Goal: Answer question/provide support: Share knowledge or assist other users

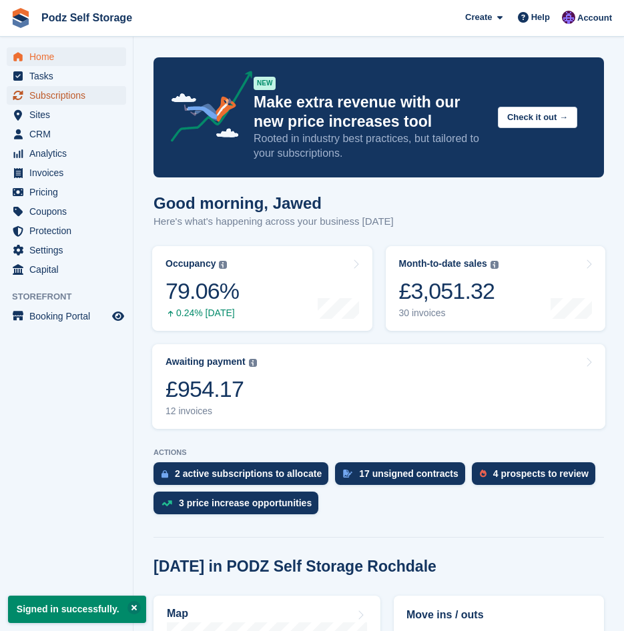
click at [73, 99] on span "Subscriptions" at bounding box center [69, 95] width 80 height 19
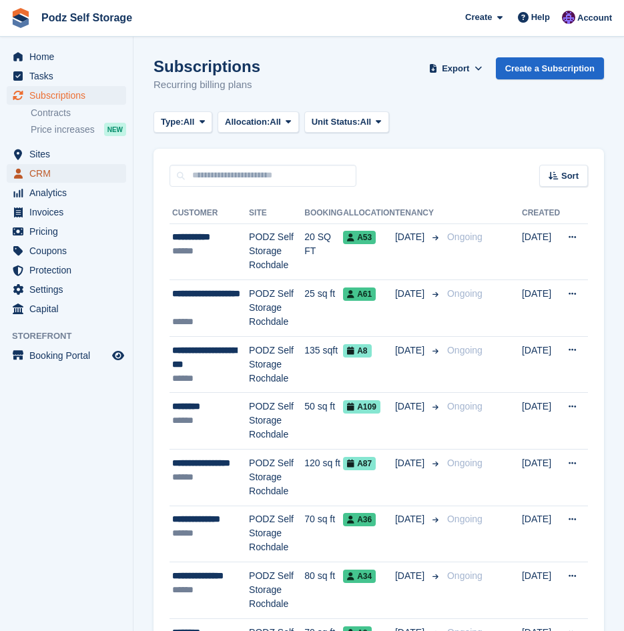
click at [65, 169] on span "CRM" at bounding box center [69, 173] width 80 height 19
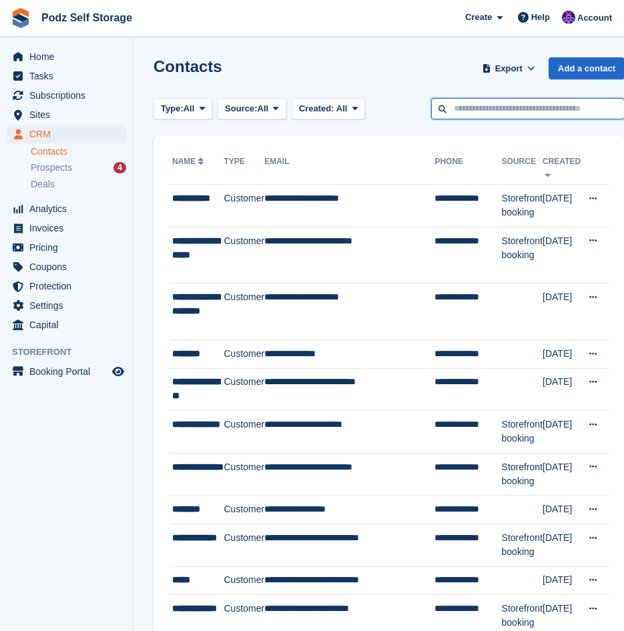
click at [484, 100] on input "text" at bounding box center [527, 109] width 193 height 22
click at [470, 111] on input "text" at bounding box center [527, 109] width 193 height 22
type input "*****"
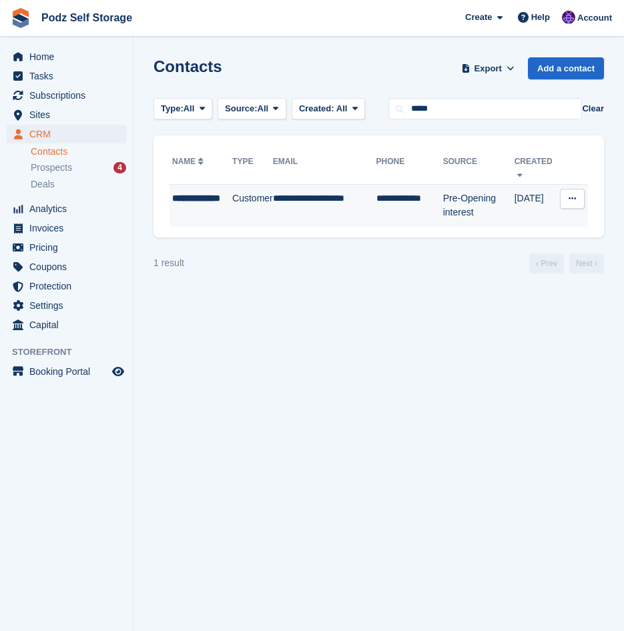
click at [366, 208] on td "**********" at bounding box center [324, 206] width 103 height 42
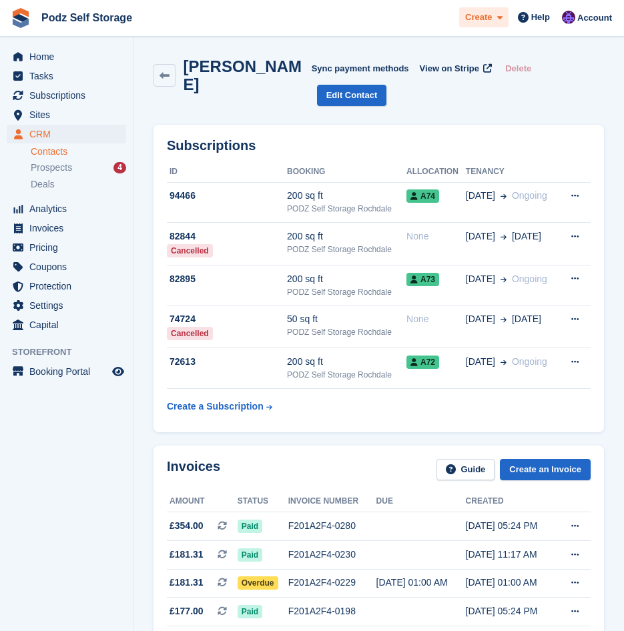
click at [491, 12] on span "Create" at bounding box center [478, 17] width 27 height 13
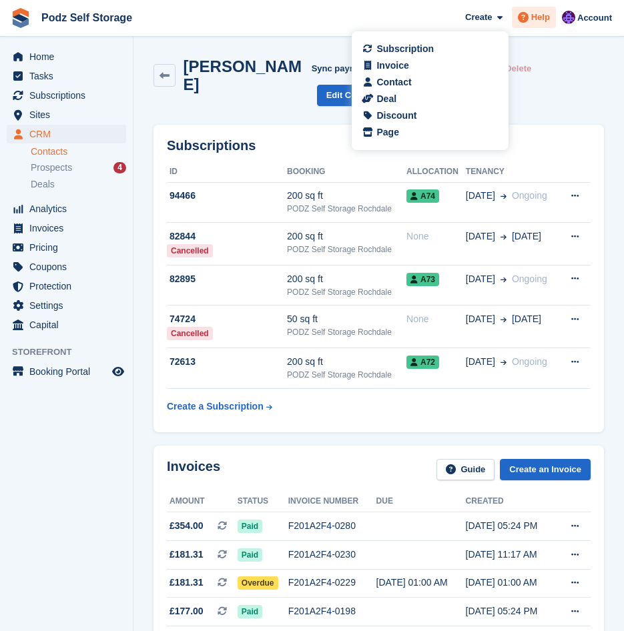
click at [534, 17] on span "Help" at bounding box center [540, 17] width 19 height 13
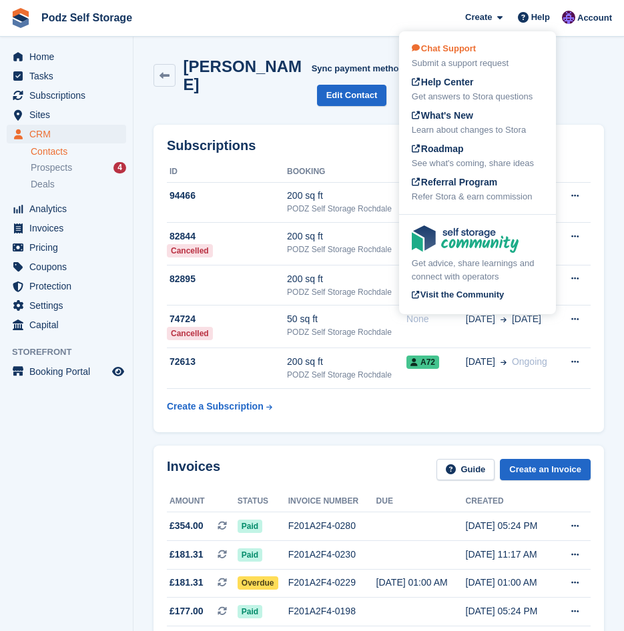
click at [490, 59] on div "Submit a support request" at bounding box center [477, 63] width 131 height 13
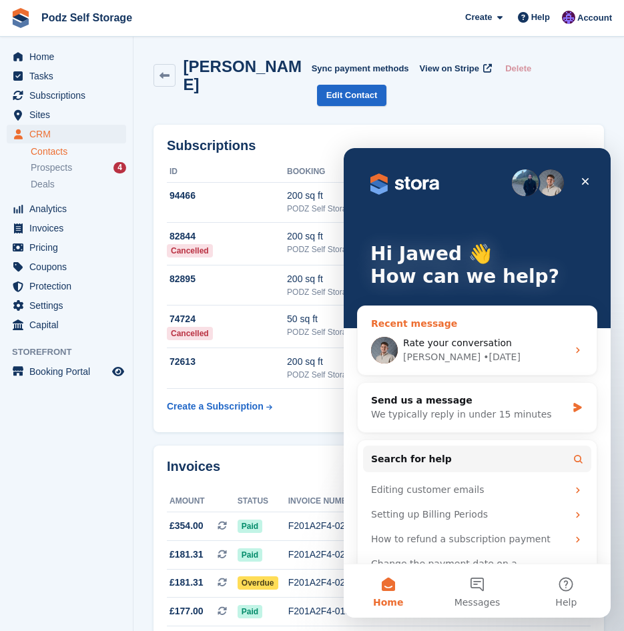
click at [483, 355] on div "Bradley • 2d ago" at bounding box center [485, 357] width 164 height 14
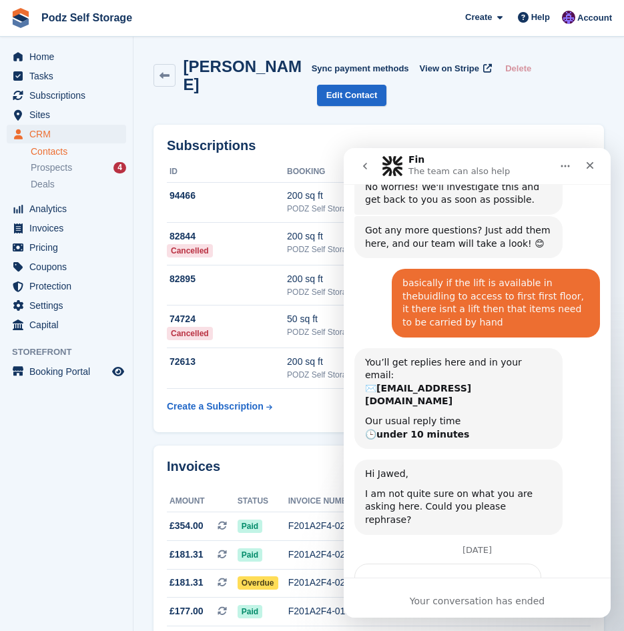
scroll to position [1239, 0]
click at [366, 159] on button "go back" at bounding box center [364, 165] width 25 height 25
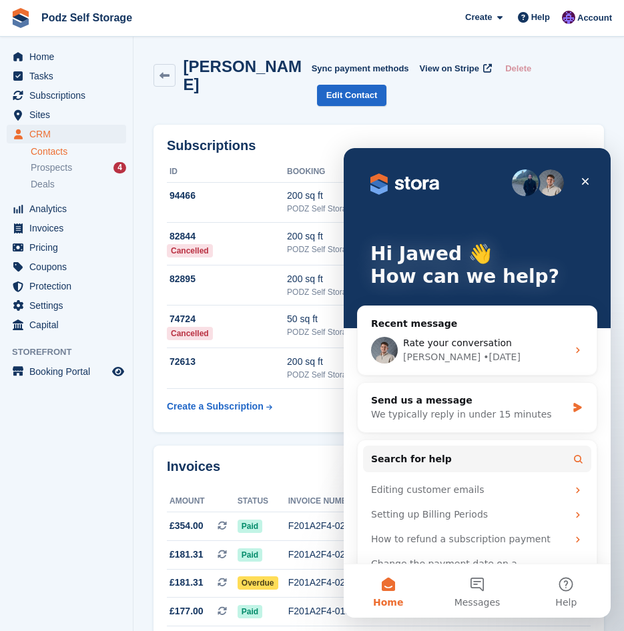
scroll to position [0, 0]
click at [492, 413] on div "We typically reply in under 15 minutes" at bounding box center [468, 415] width 195 height 14
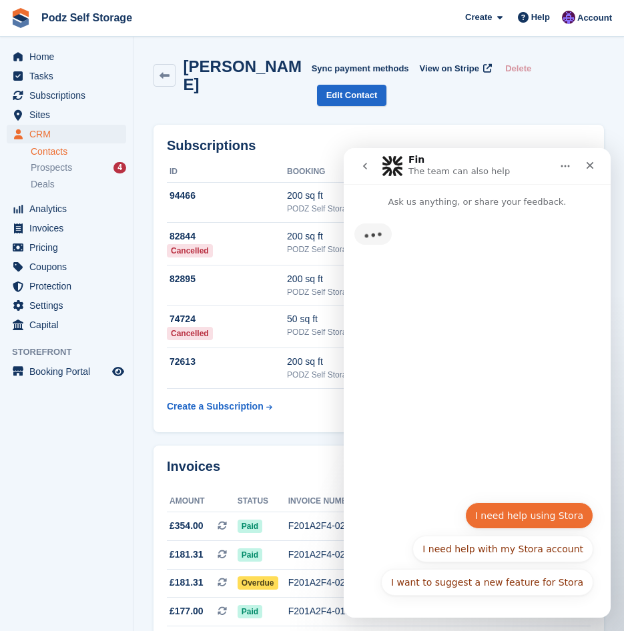
click at [513, 514] on button "I need help using Stora" at bounding box center [529, 515] width 128 height 27
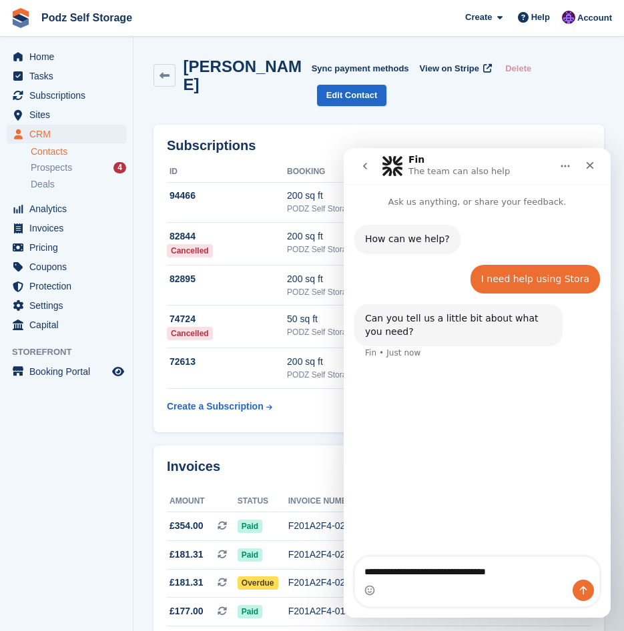
type textarea "**********"
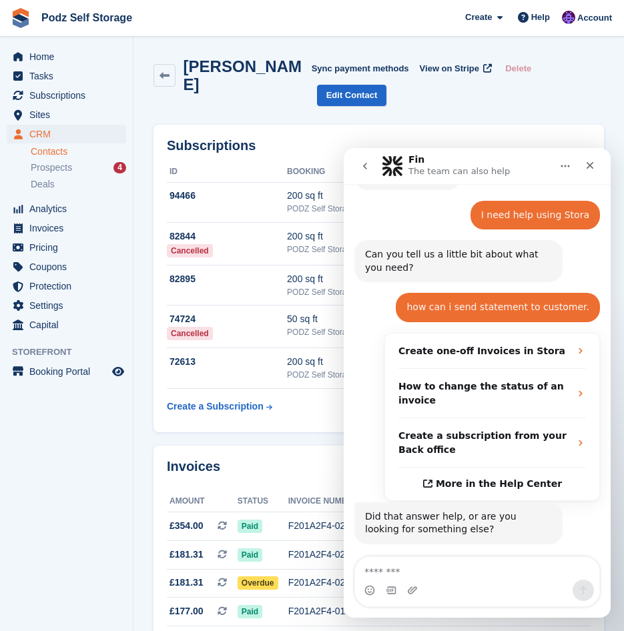
scroll to position [113, 0]
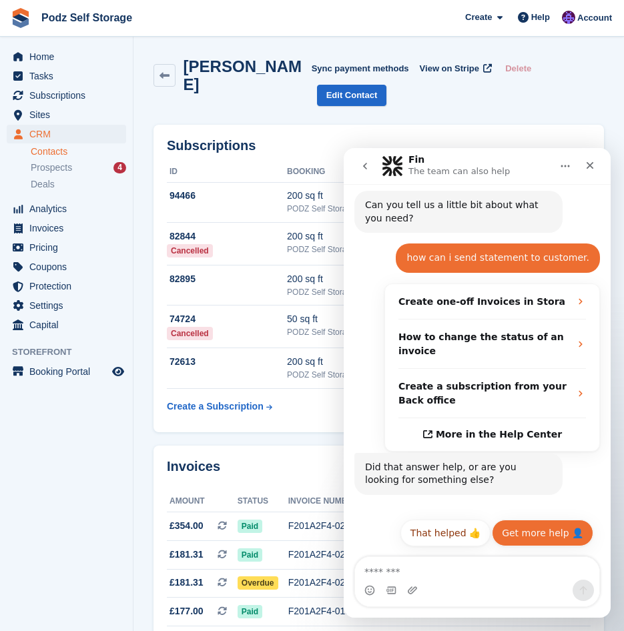
click at [526, 542] on button "Get more help 👤" at bounding box center [542, 533] width 101 height 27
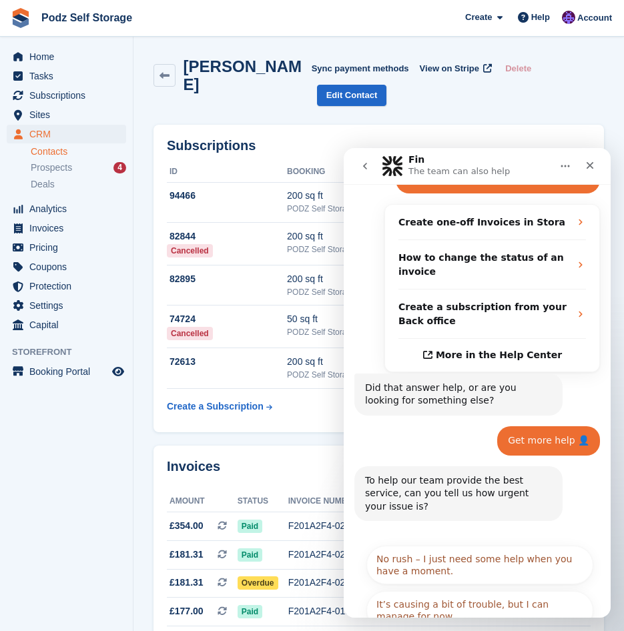
scroll to position [248, 0]
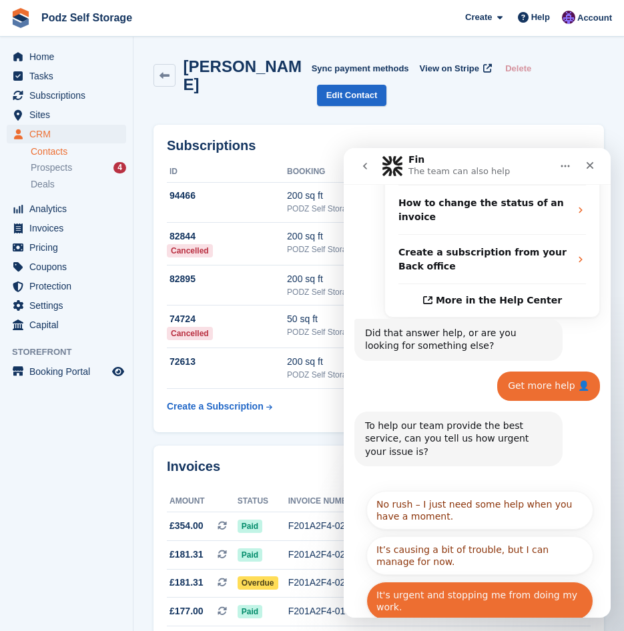
click at [473, 582] on button "It's urgent and stopping me from doing my work." at bounding box center [479, 601] width 227 height 39
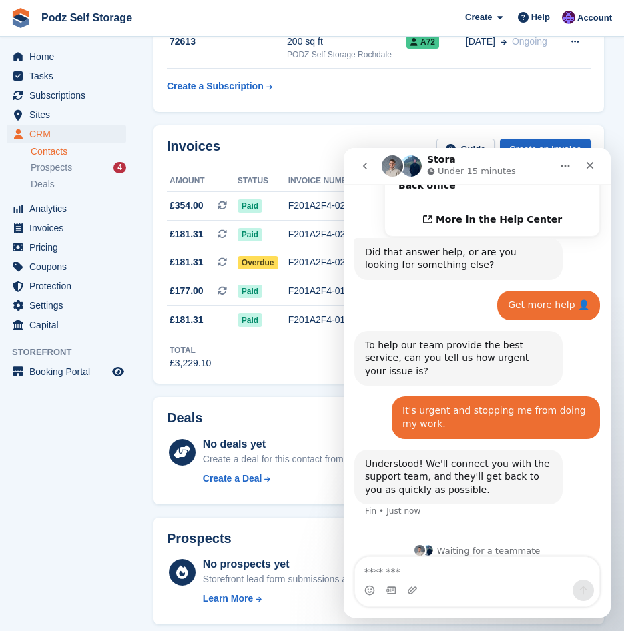
scroll to position [334, 0]
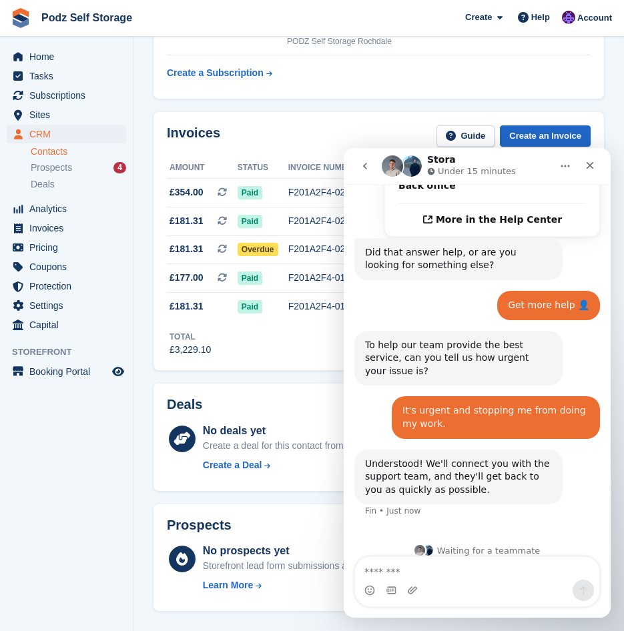
click at [524, 514] on div "Understood! We'll connect you with the support team, and they'll get back to yo…" at bounding box center [477, 492] width 246 height 85
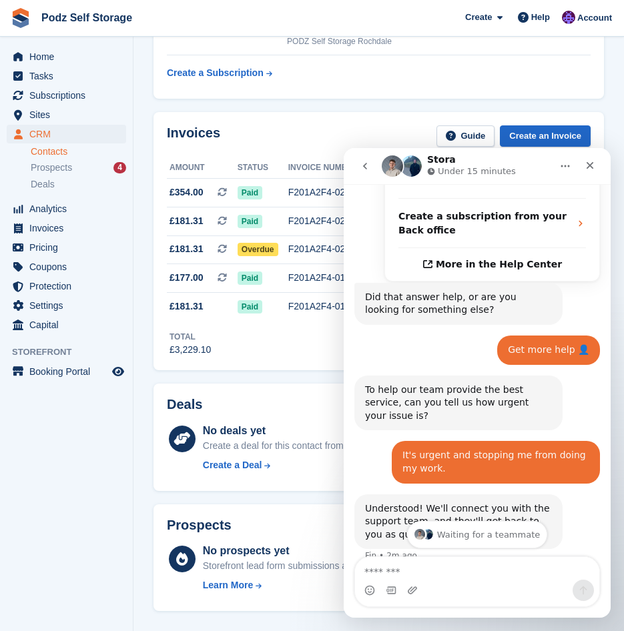
scroll to position [328, 0]
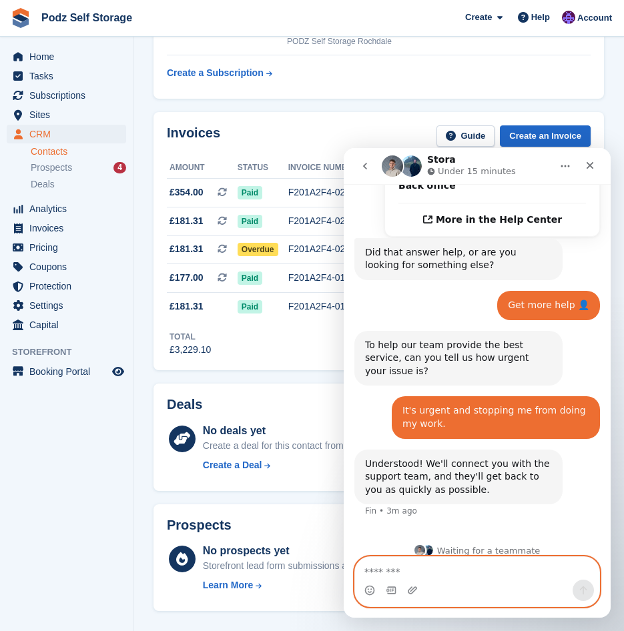
click at [452, 570] on textarea "Message…" at bounding box center [477, 568] width 244 height 23
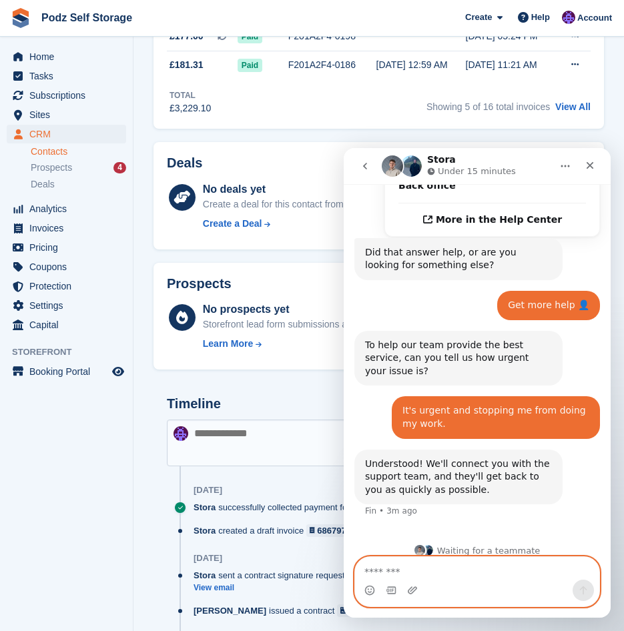
scroll to position [600, 0]
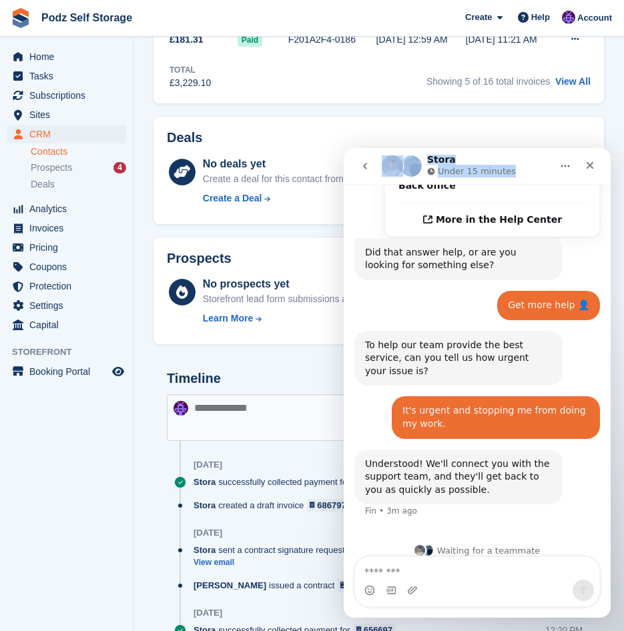
drag, startPoint x: 533, startPoint y: 165, endPoint x: 291, endPoint y: 167, distance: 242.2
click html "Stora Under 15 minutes Ask us anything, or share your feedback. How can we help…"
click at [468, 344] on div "To help our team provide the best service, can you tell us how urgent your issu…" at bounding box center [458, 358] width 187 height 39
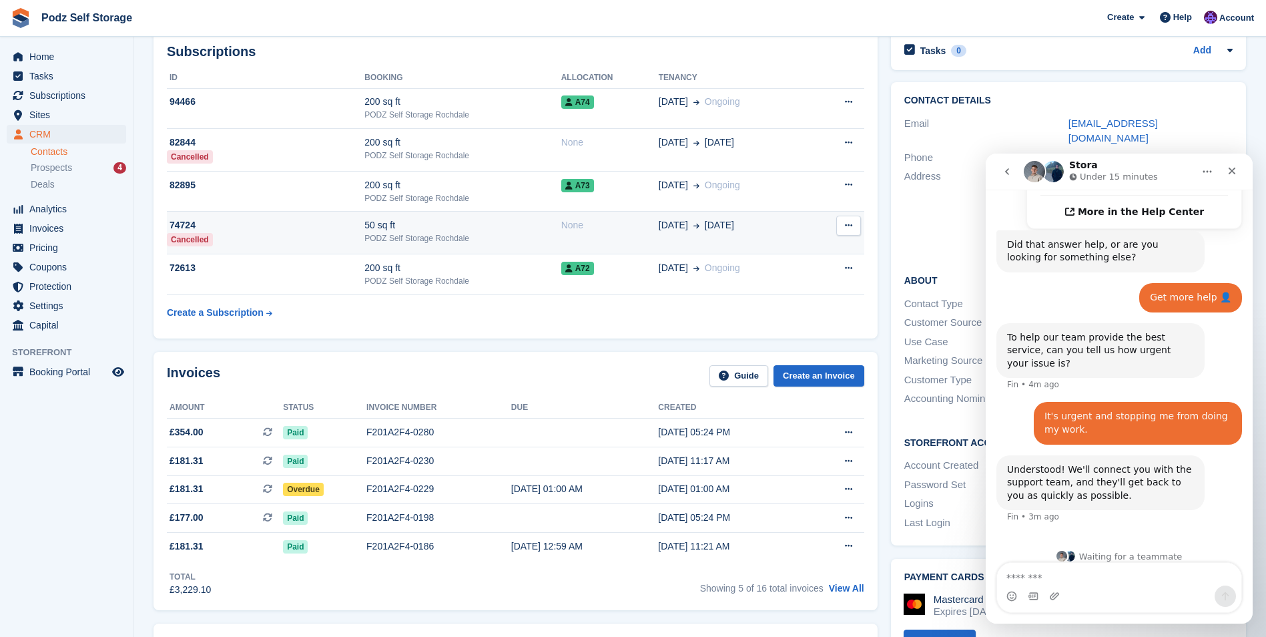
scroll to position [67, 0]
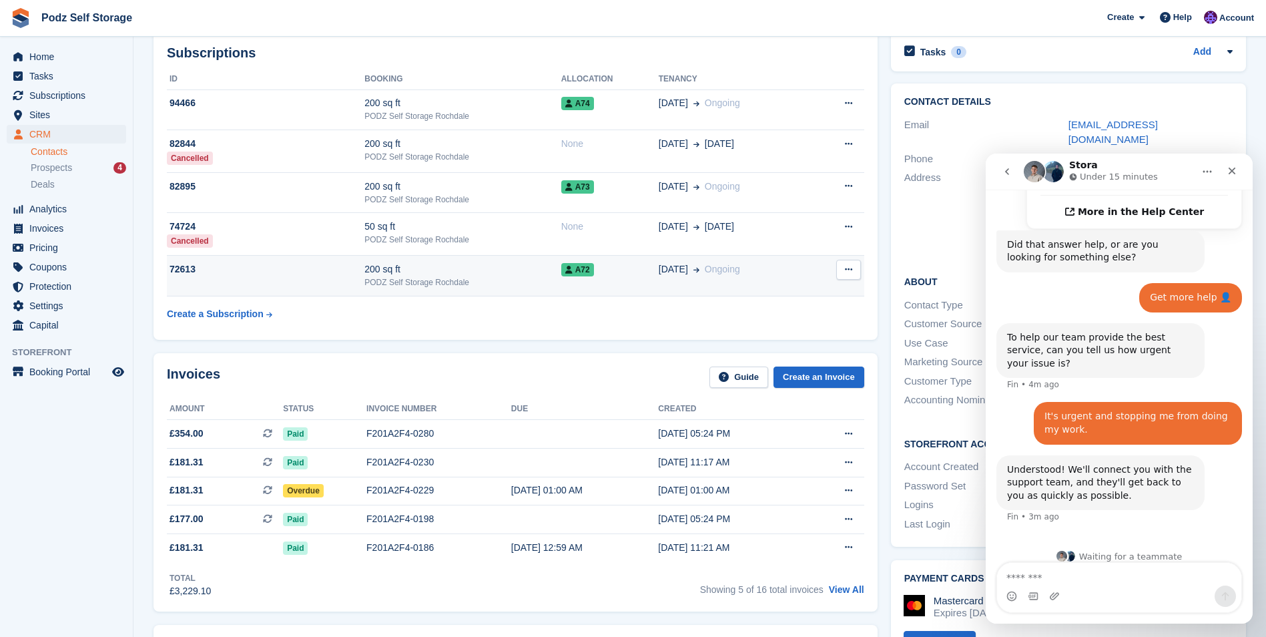
click at [623, 262] on button at bounding box center [848, 270] width 25 height 20
click at [623, 266] on div "13 Feb Ongoing" at bounding box center [735, 269] width 153 height 14
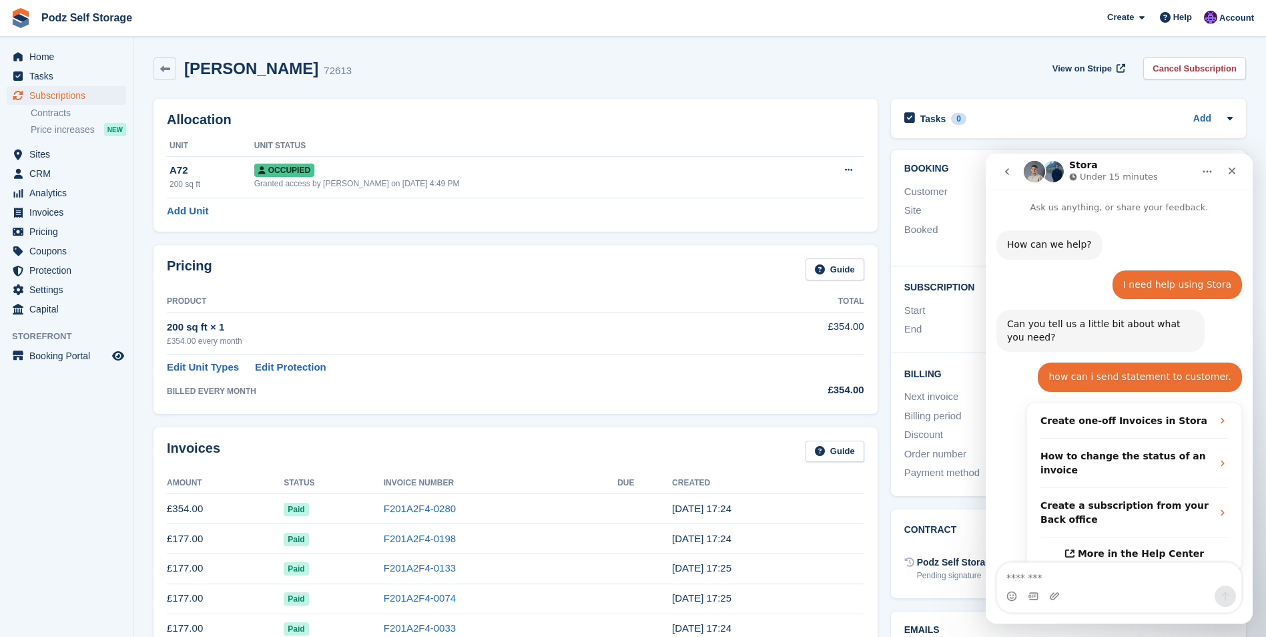
scroll to position [328, 0]
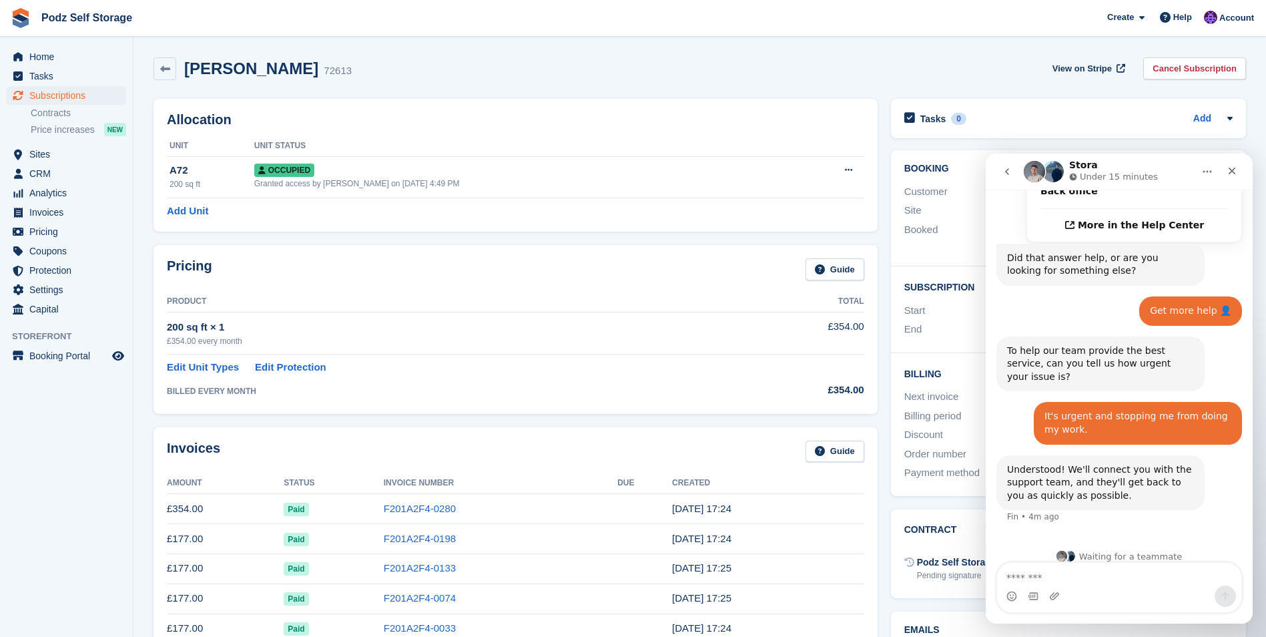
click at [883, 79] on div "Jamie beninson 72613 View on Stripe Cancel Subscription" at bounding box center [699, 68] width 1092 height 23
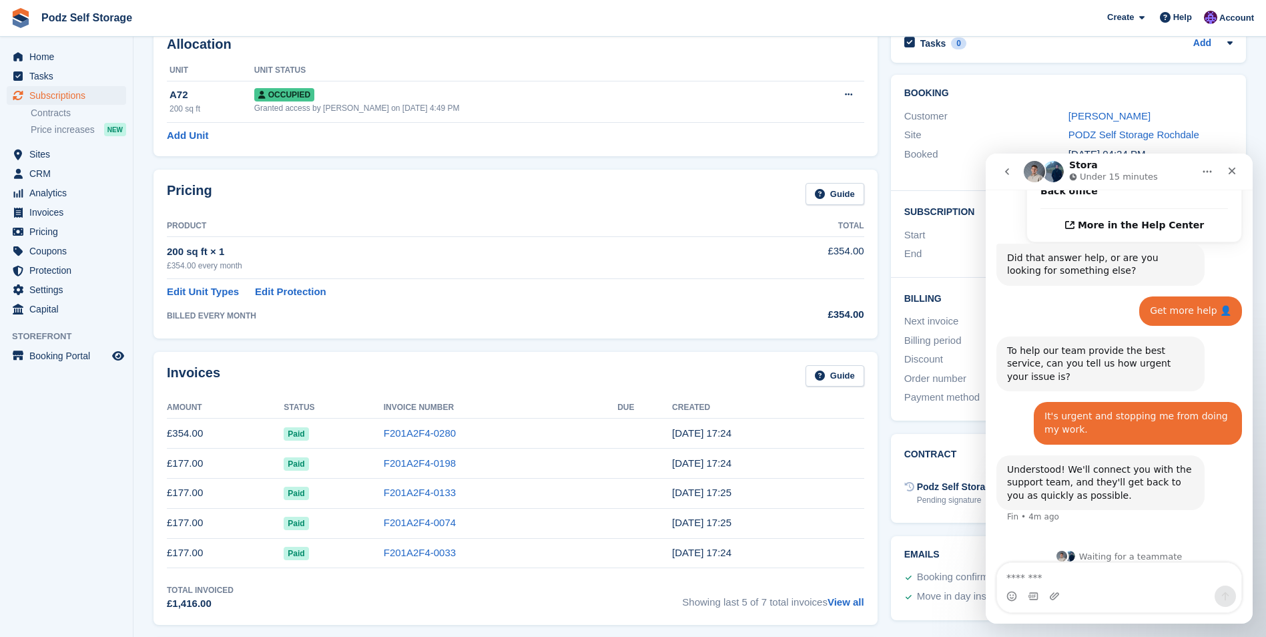
scroll to position [0, 0]
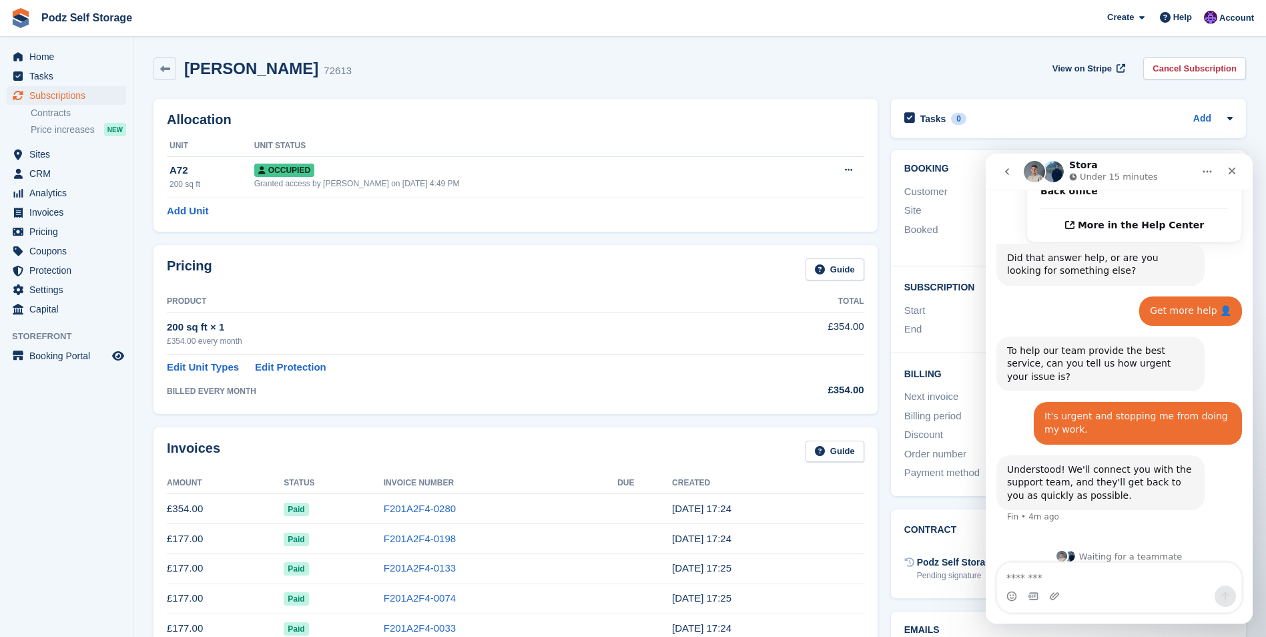
drag, startPoint x: 574, startPoint y: 102, endPoint x: 557, endPoint y: 113, distance: 20.7
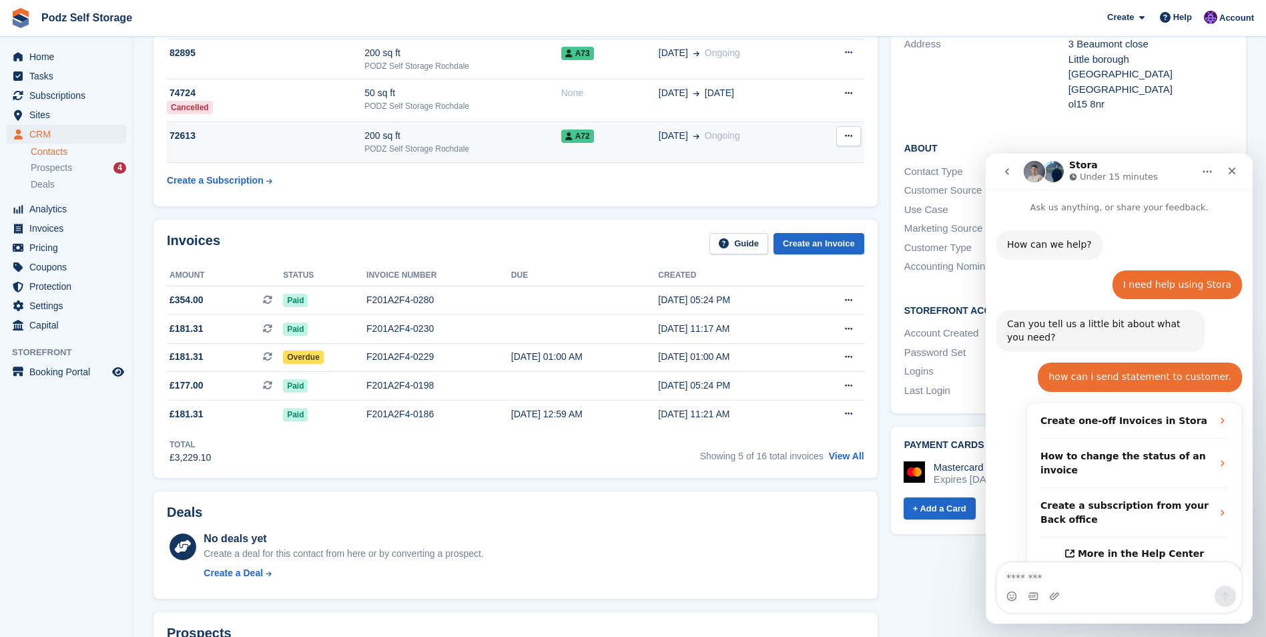
scroll to position [328, 0]
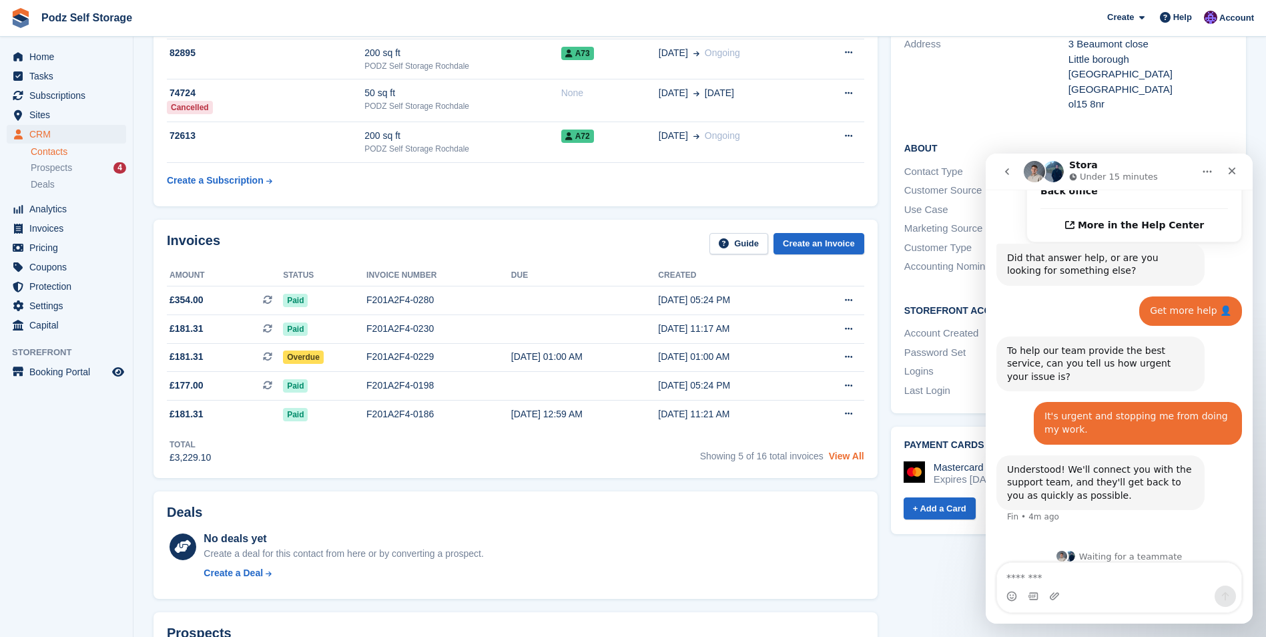
drag, startPoint x: 857, startPoint y: 461, endPoint x: 845, endPoint y: 458, distance: 12.3
click at [857, 461] on link "View All" at bounding box center [846, 455] width 35 height 11
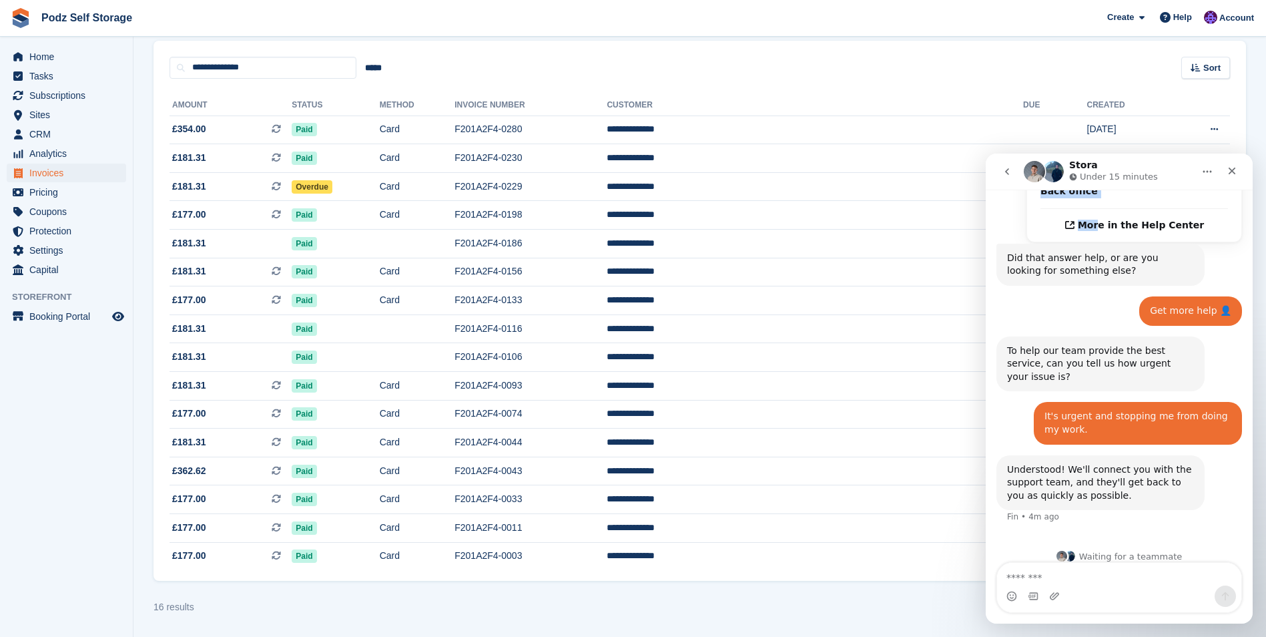
scroll to position [323, 0]
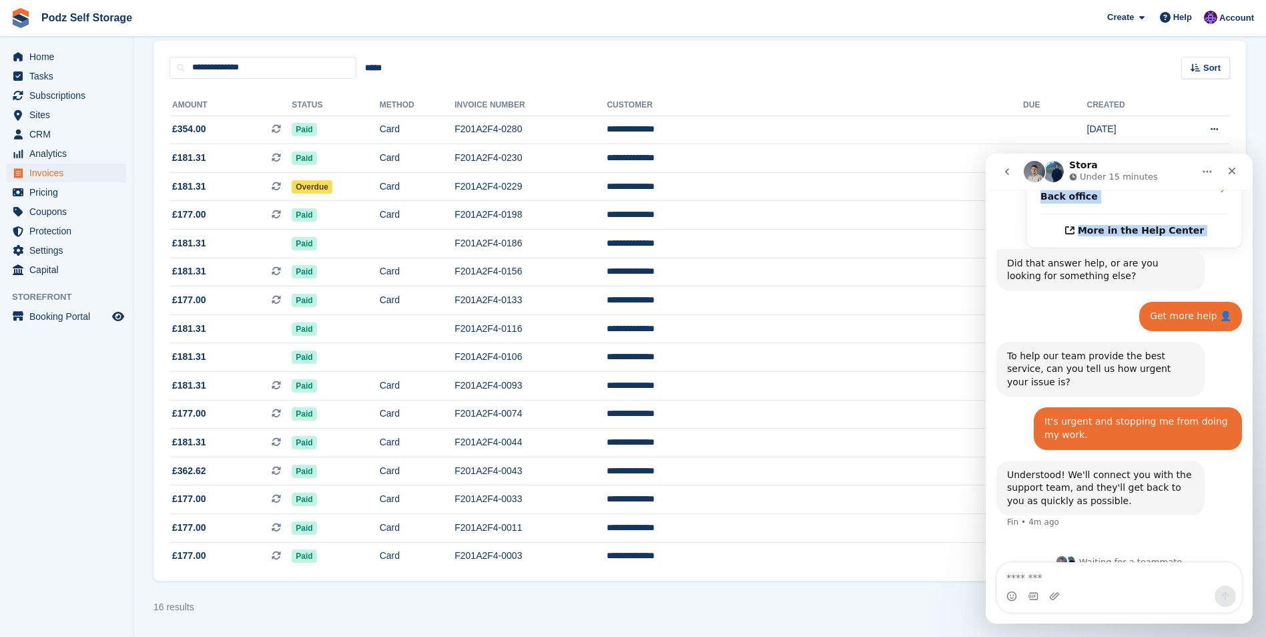
drag, startPoint x: 1180, startPoint y: 169, endPoint x: 1001, endPoint y: 227, distance: 188.4
click at [1001, 227] on div "Stora Under 15 minutes Ask us anything, or share your feedback. How can we help…" at bounding box center [1118, 388] width 267 height 470
drag, startPoint x: 15, startPoint y: 73, endPoint x: 1174, endPoint y: 87, distance: 1158.3
click at [1170, 88] on div "**********" at bounding box center [699, 330] width 1092 height 502
click at [1184, 169] on div "Stora Under 15 minutes" at bounding box center [1107, 171] width 169 height 23
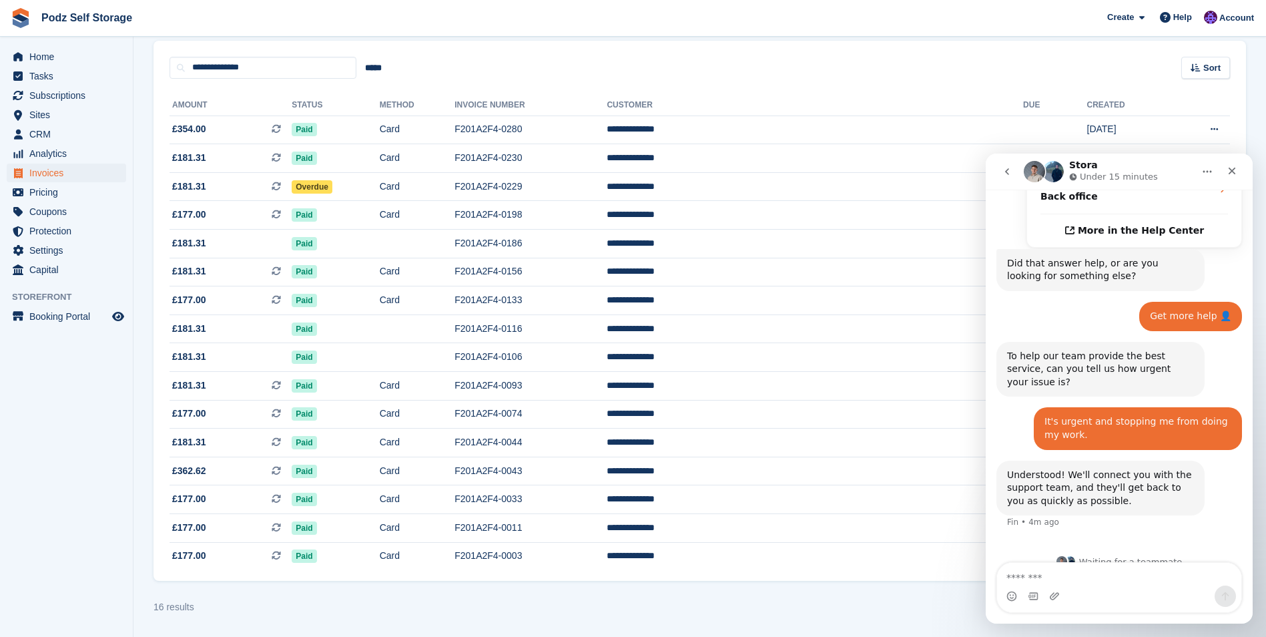
click at [1206, 167] on icon "Home" at bounding box center [1207, 171] width 11 height 11
click at [1202, 171] on icon "Home" at bounding box center [1207, 171] width 11 height 11
click at [1082, 74] on div "**********" at bounding box center [699, 60] width 1092 height 38
drag, startPoint x: 1148, startPoint y: 163, endPoint x: 1007, endPoint y: 210, distance: 149.0
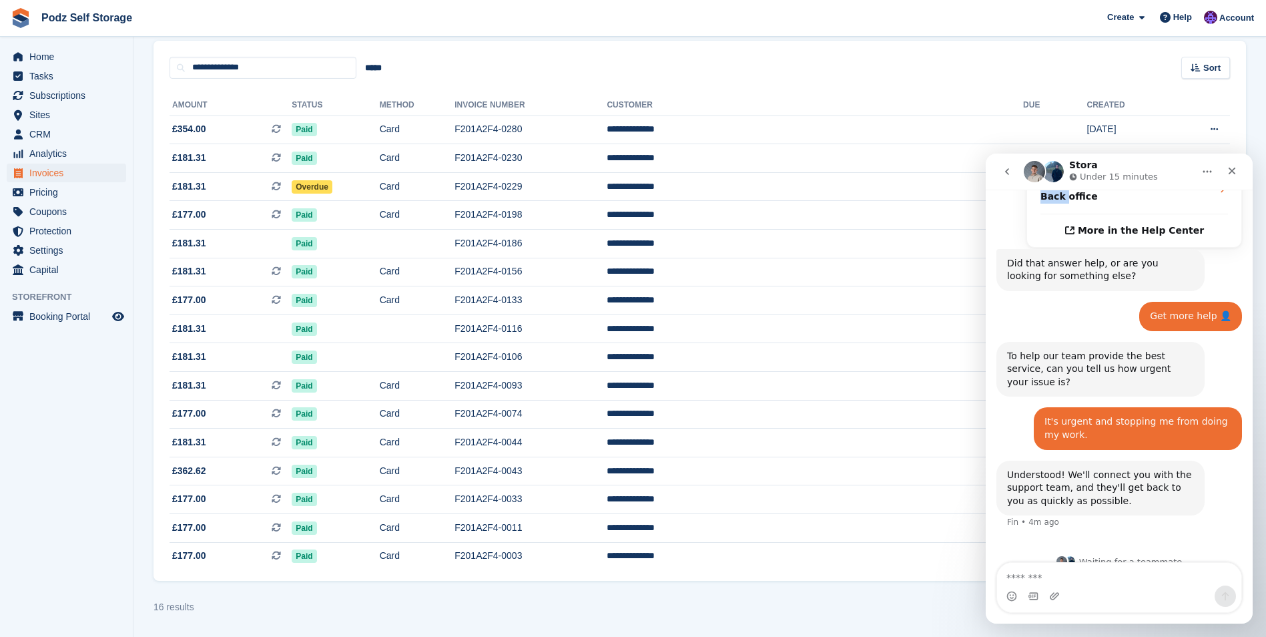
click at [1007, 210] on div "Stora Under 15 minutes Ask us anything, or share your feedback. How can we help…" at bounding box center [1118, 388] width 267 height 470
click at [606, 478] on td "F201A2F4-0043" at bounding box center [530, 470] width 152 height 29
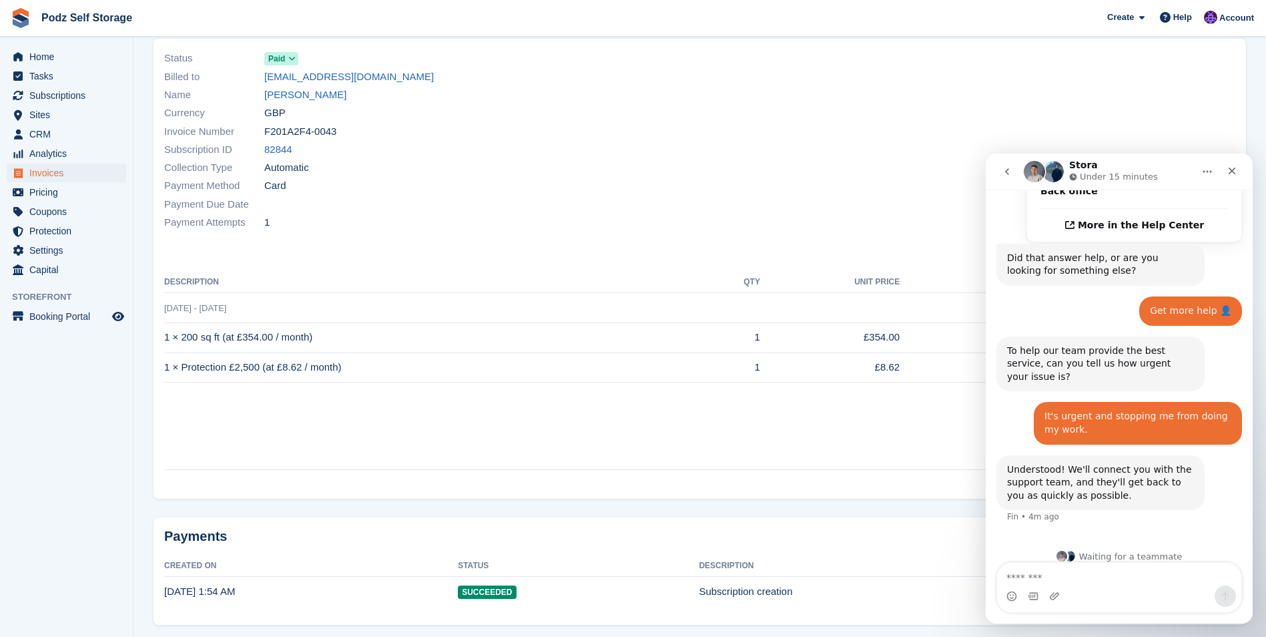
scroll to position [129, 0]
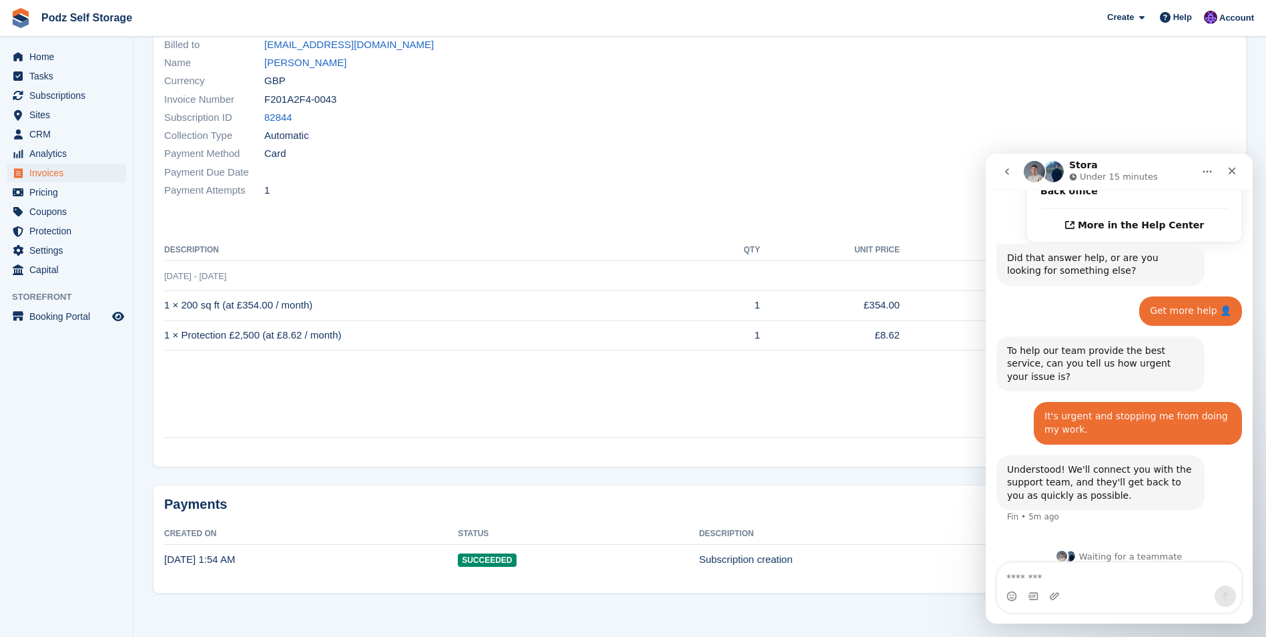
drag, startPoint x: 675, startPoint y: 478, endPoint x: 693, endPoint y: 468, distance: 20.4
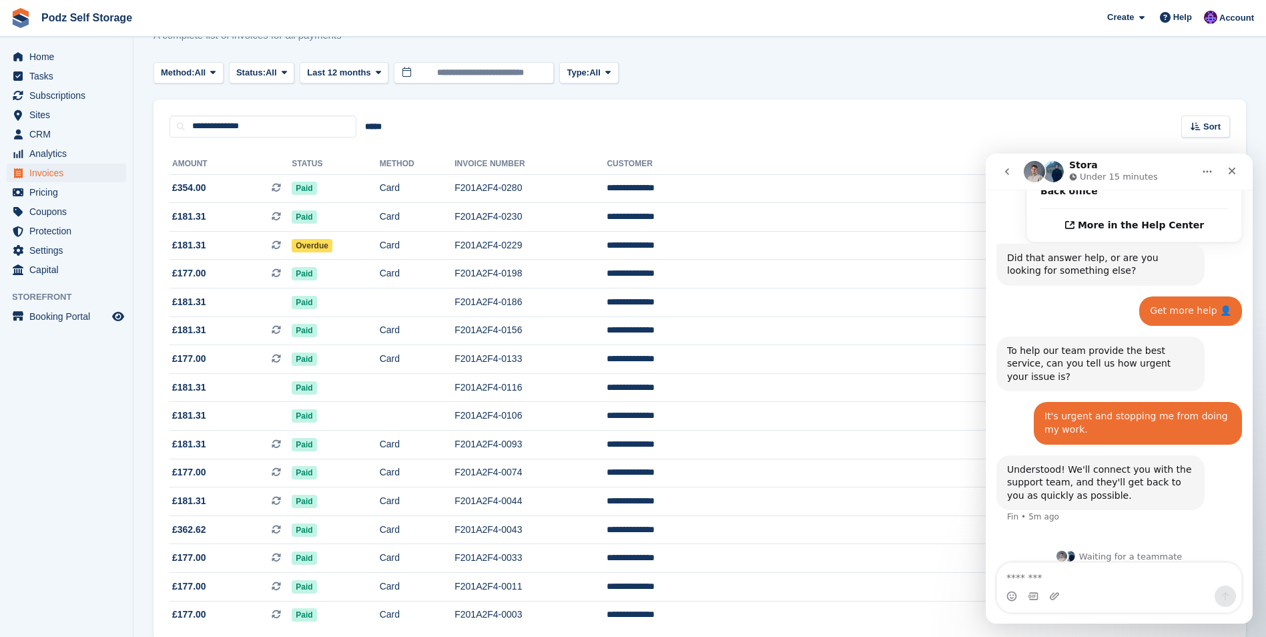
scroll to position [108, 0]
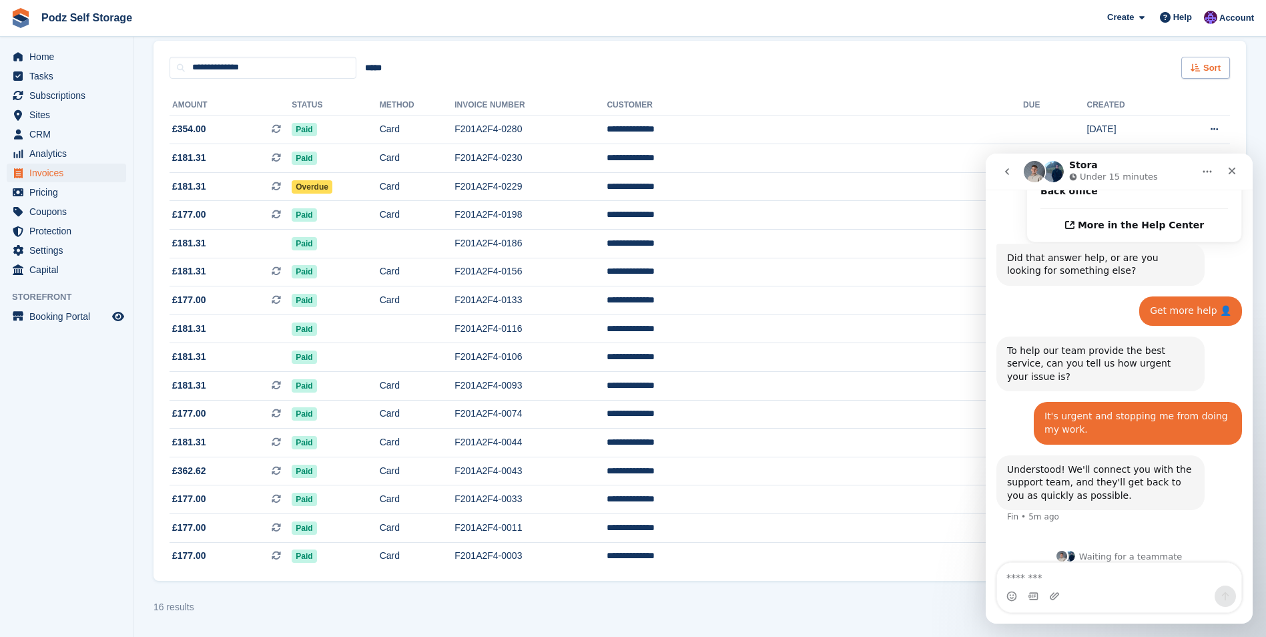
click at [1200, 73] on div "Sort" at bounding box center [1205, 68] width 49 height 22
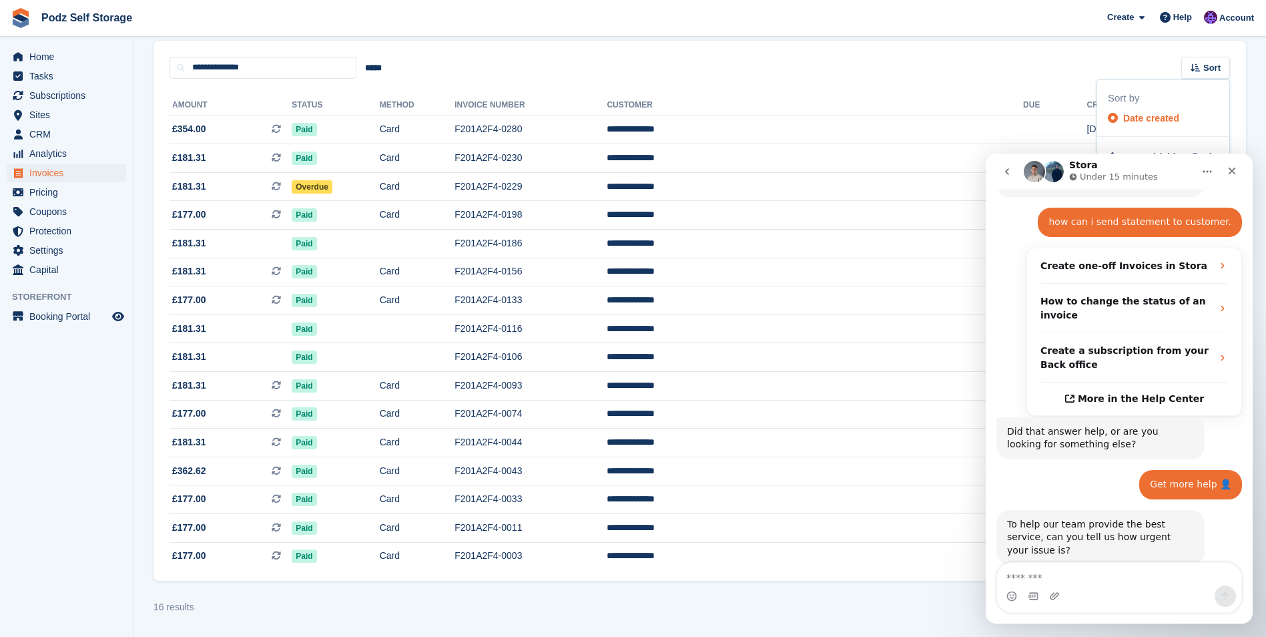
drag, startPoint x: 1168, startPoint y: 190, endPoint x: 1153, endPoint y: 195, distance: 16.0
click at [1153, 195] on div "Stora Under 15 minutes Ask us anything, or share your feedback. How can we help…" at bounding box center [1118, 388] width 267 height 470
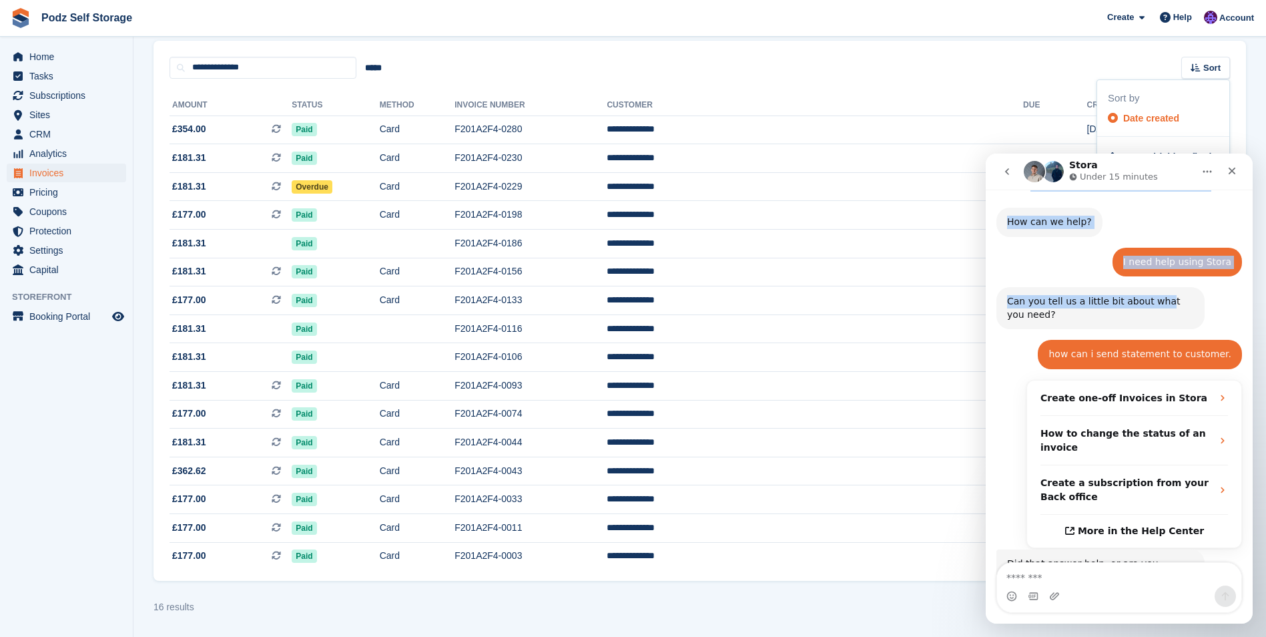
scroll to position [0, 0]
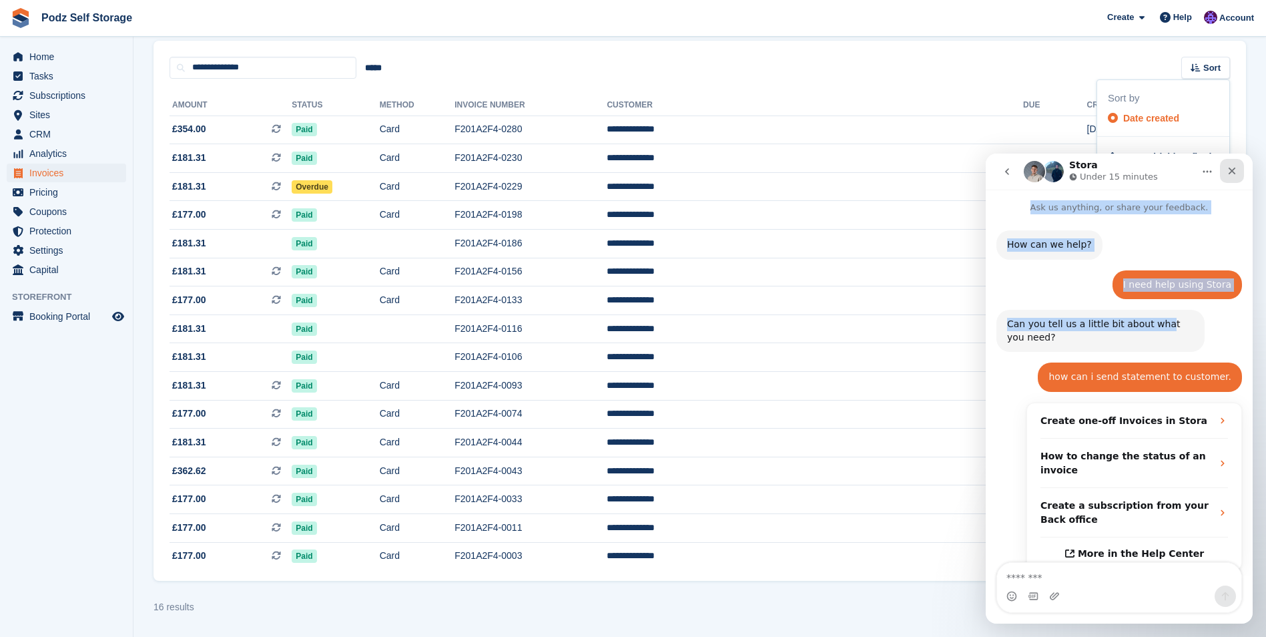
click at [1241, 175] on div "Close" at bounding box center [1232, 171] width 24 height 24
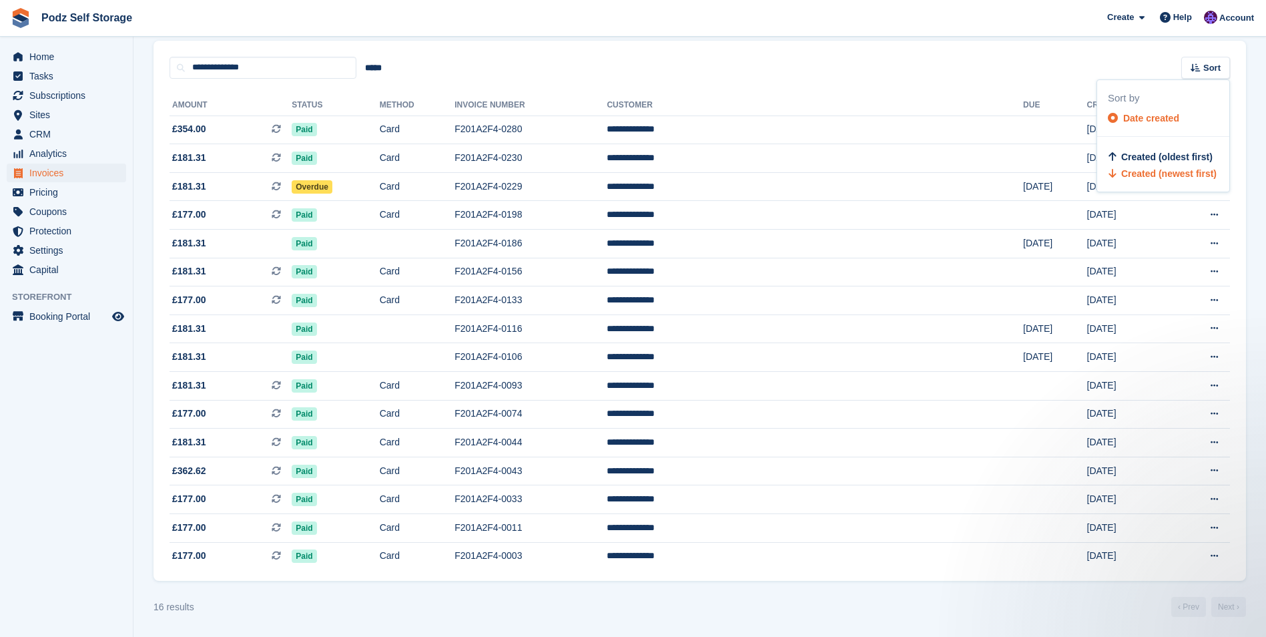
scroll to position [328, 0]
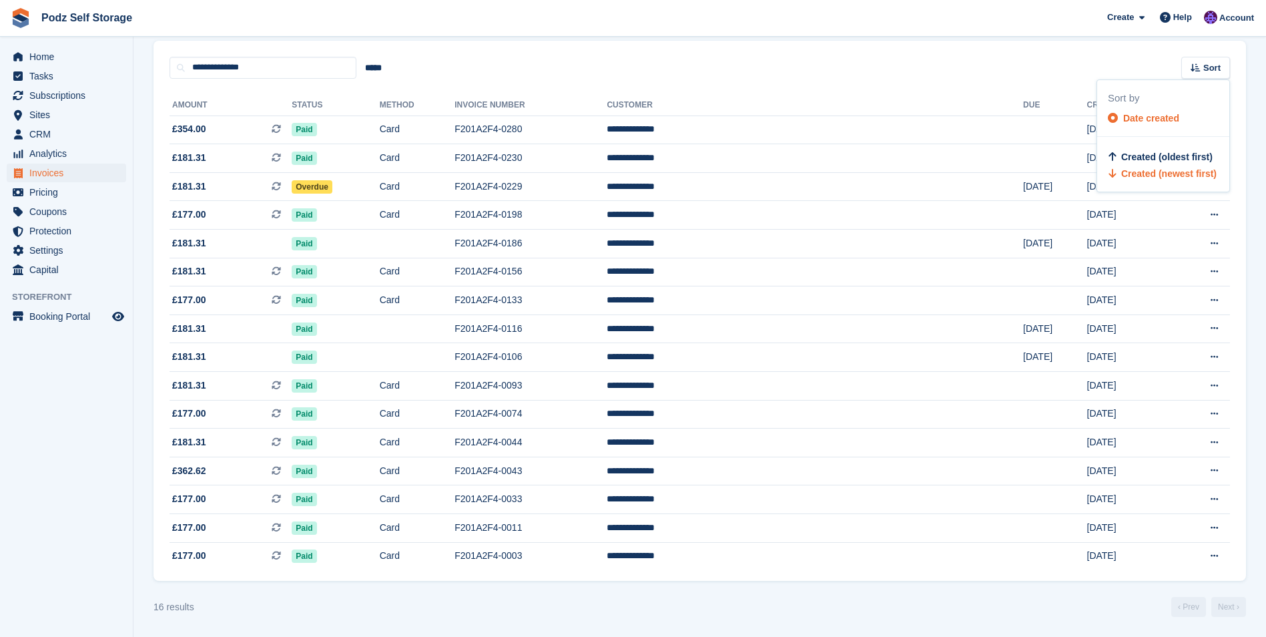
click at [1250, 82] on section "Invoices A complete list of invoices for all payments Export Export Invoices Ex…" at bounding box center [699, 264] width 1132 height 745
click at [1197, 60] on div "Sort" at bounding box center [1205, 68] width 49 height 22
drag, startPoint x: 1251, startPoint y: 49, endPoint x: 1270, endPoint y: 27, distance: 28.4
click at [1265, 27] on html "Podz Self Storage Create Subscription Invoice Contact Deal Discount Page Help C…" at bounding box center [633, 210] width 1266 height 637
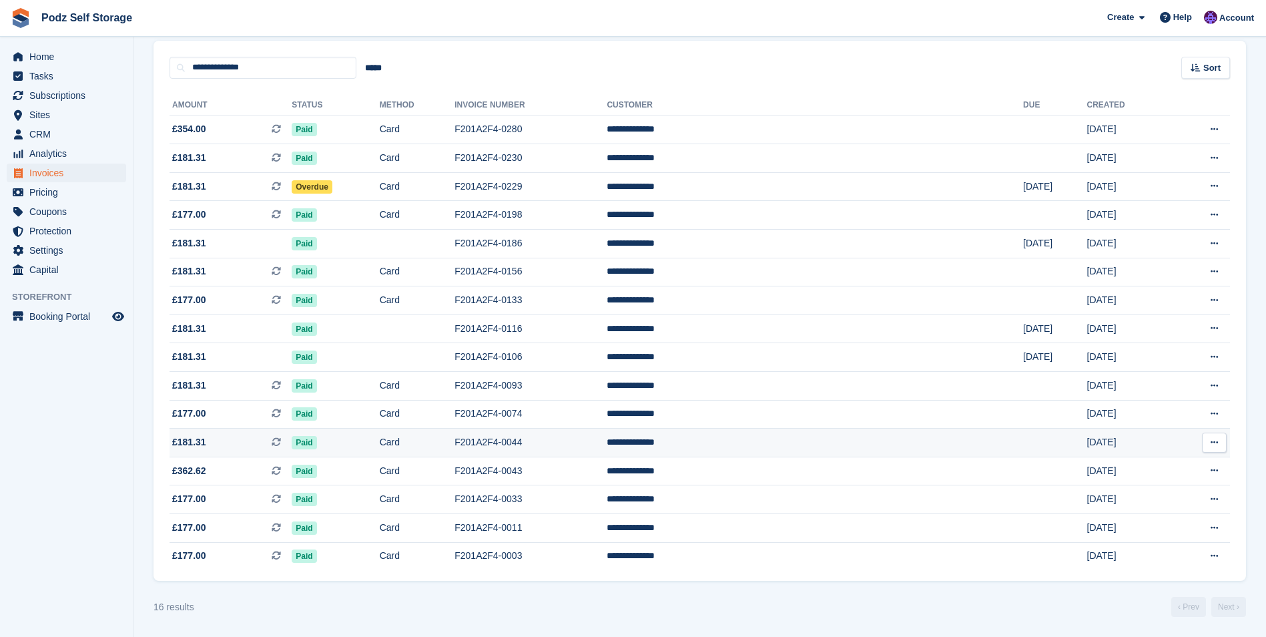
click at [1128, 451] on td "[DATE]" at bounding box center [1128, 442] width 83 height 29
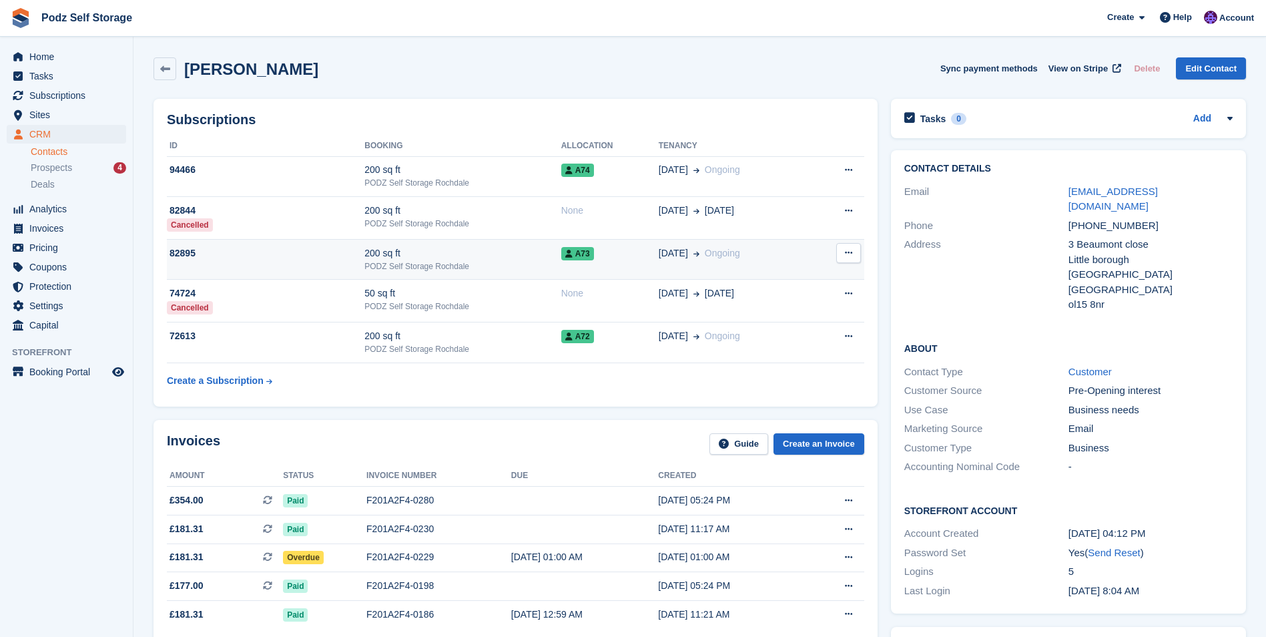
click at [532, 263] on div "PODZ Self Storage Rochdale" at bounding box center [462, 266] width 196 height 12
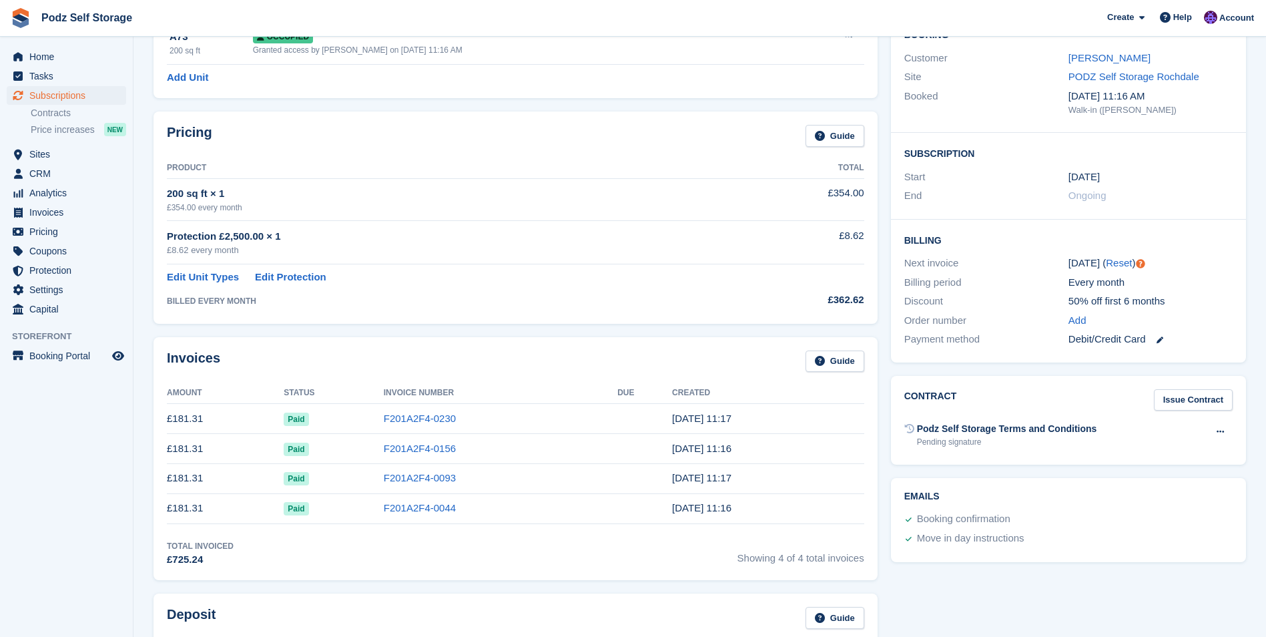
scroll to position [334, 0]
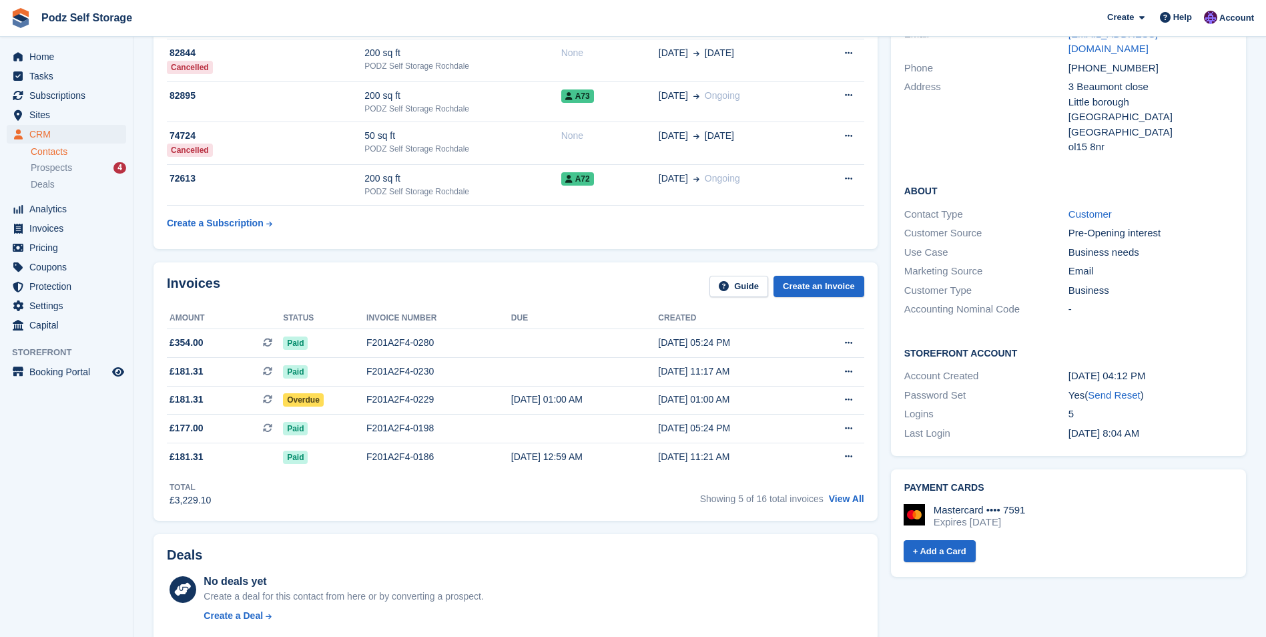
scroll to position [133, 0]
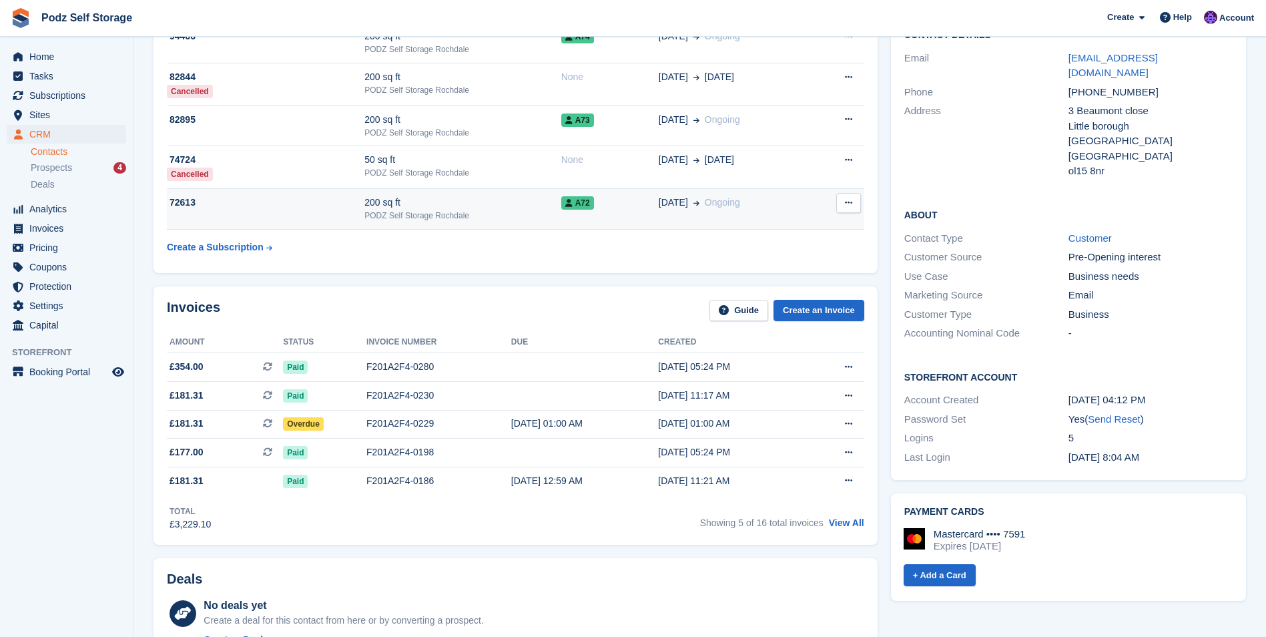
click at [536, 218] on div "PODZ Self Storage Rochdale" at bounding box center [462, 216] width 196 height 12
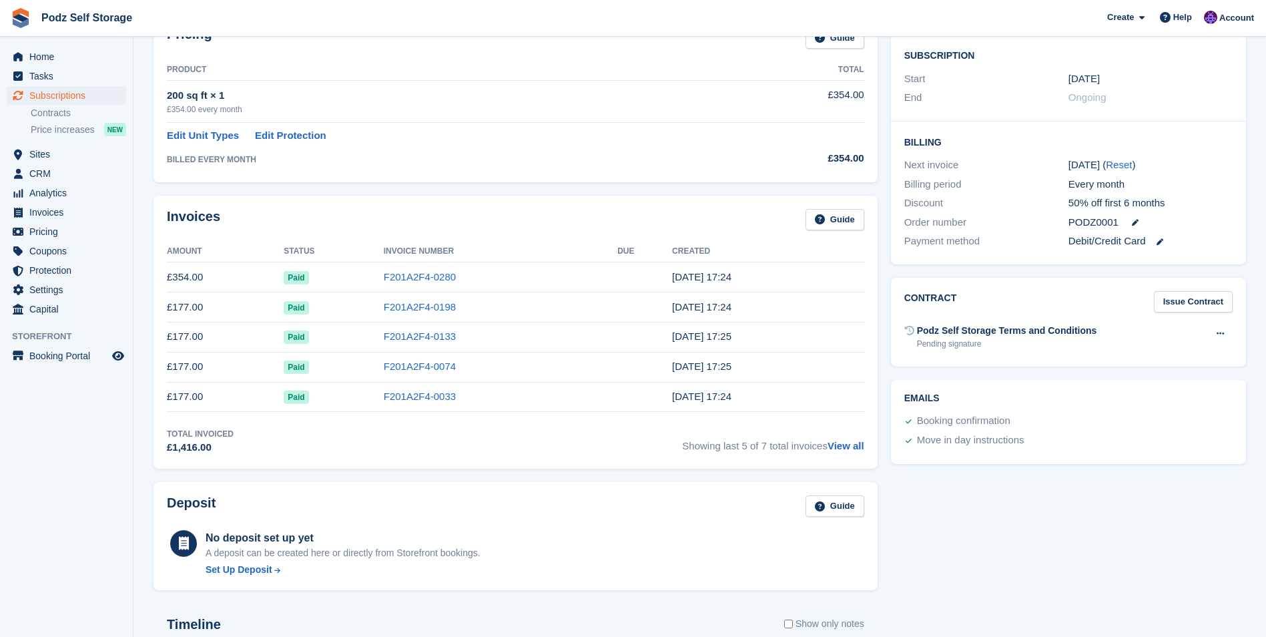
scroll to position [267, 0]
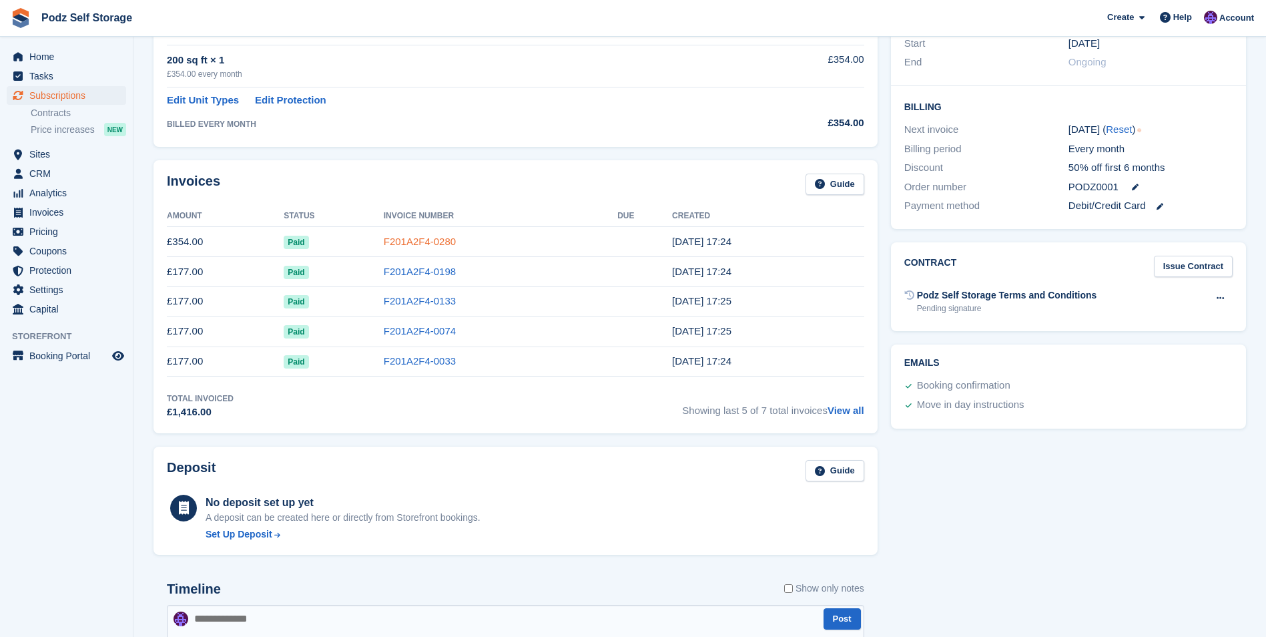
click at [422, 242] on link "F201A2F4-0280" at bounding box center [420, 241] width 72 height 11
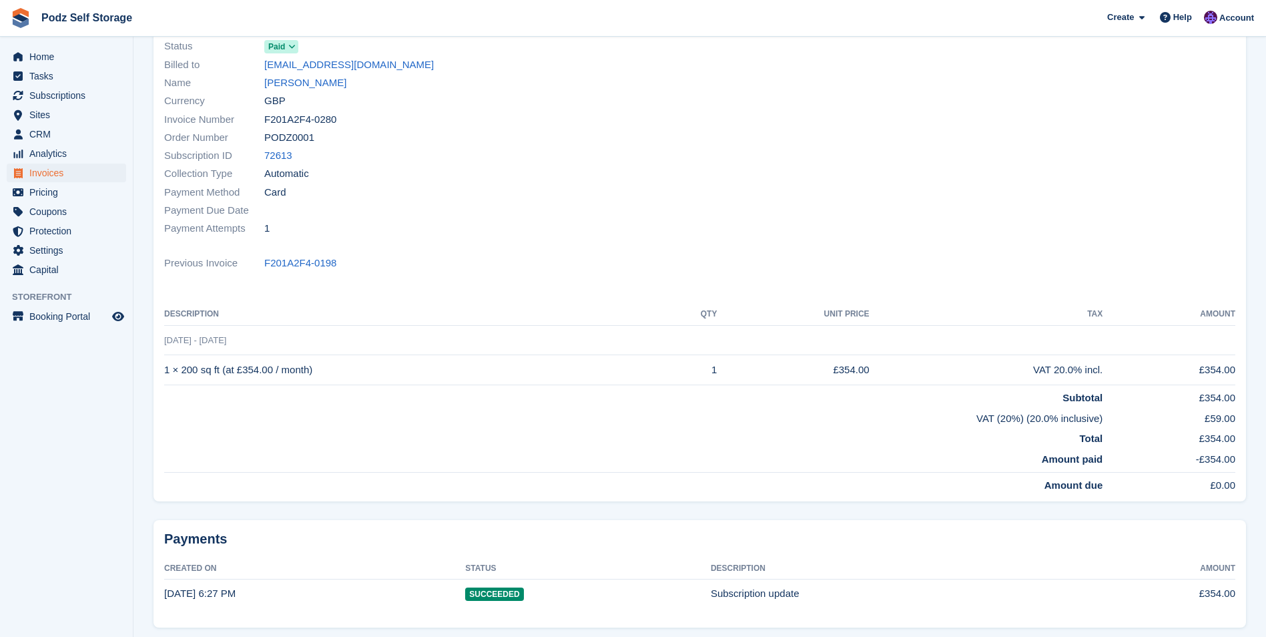
scroll to position [159, 0]
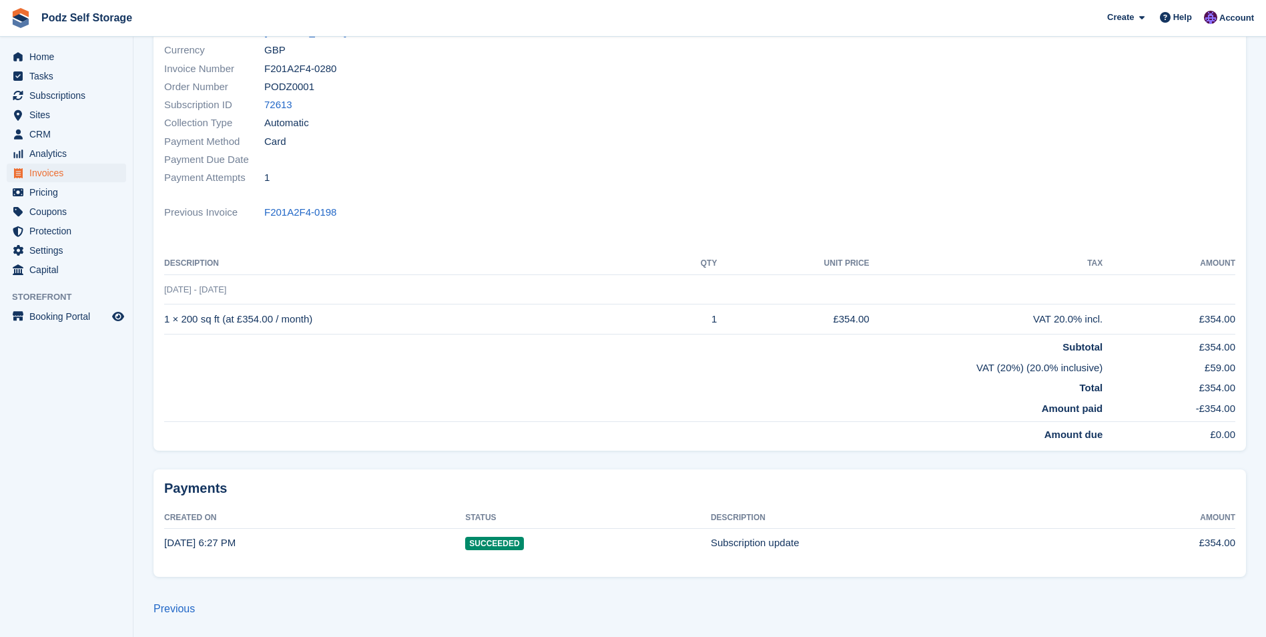
scroll to position [267, 0]
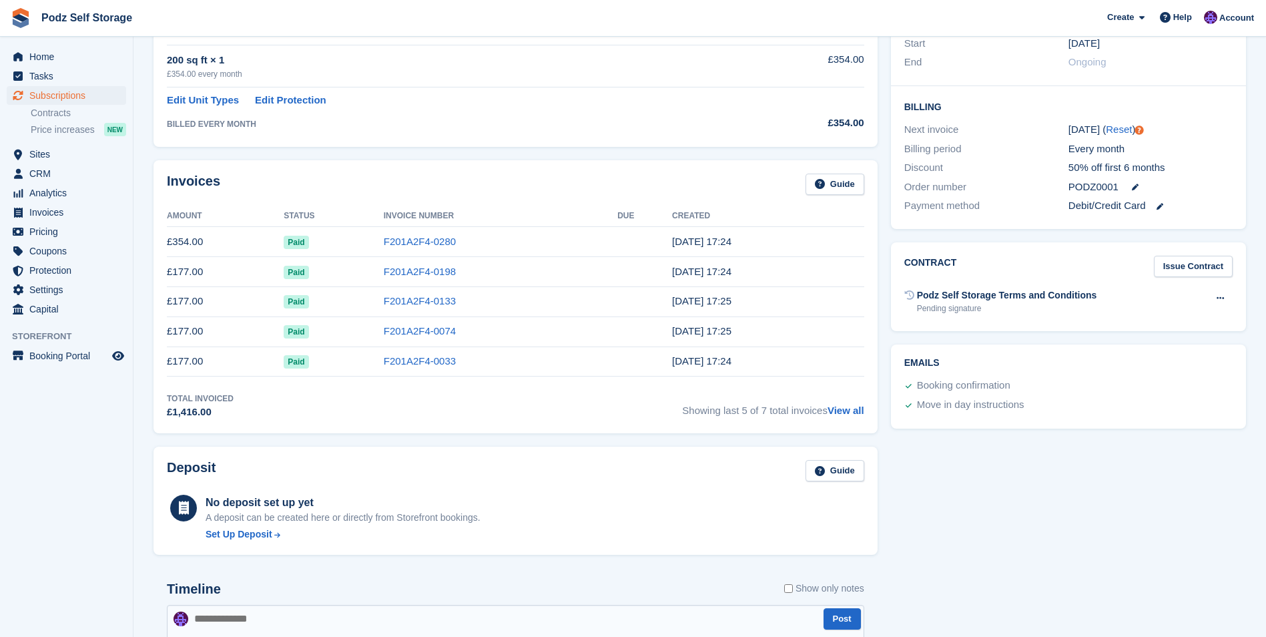
click at [422, 242] on link "F201A2F4-0280" at bounding box center [420, 241] width 72 height 11
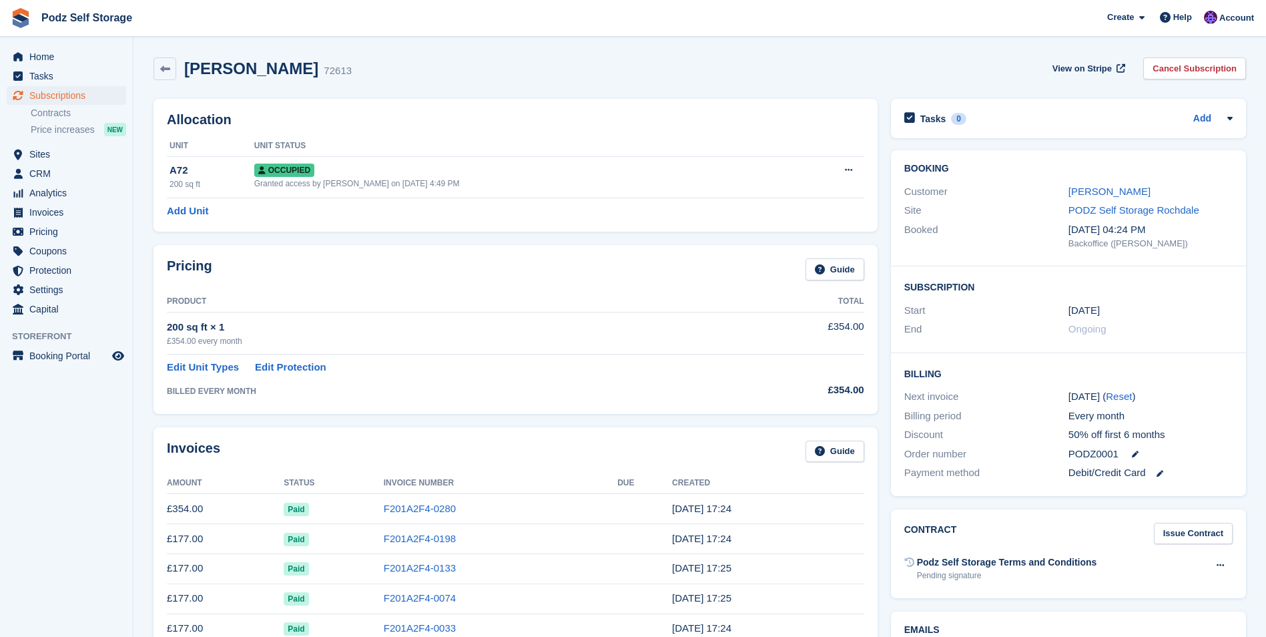
scroll to position [267, 0]
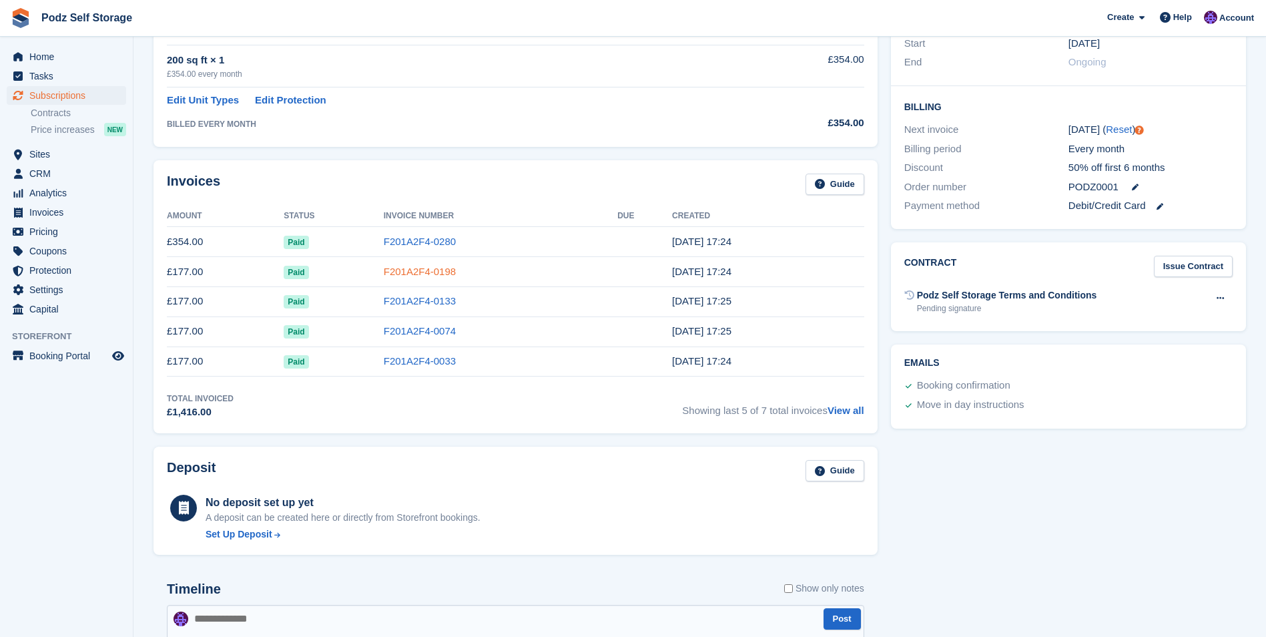
click at [422, 274] on link "F201A2F4-0198" at bounding box center [420, 271] width 72 height 11
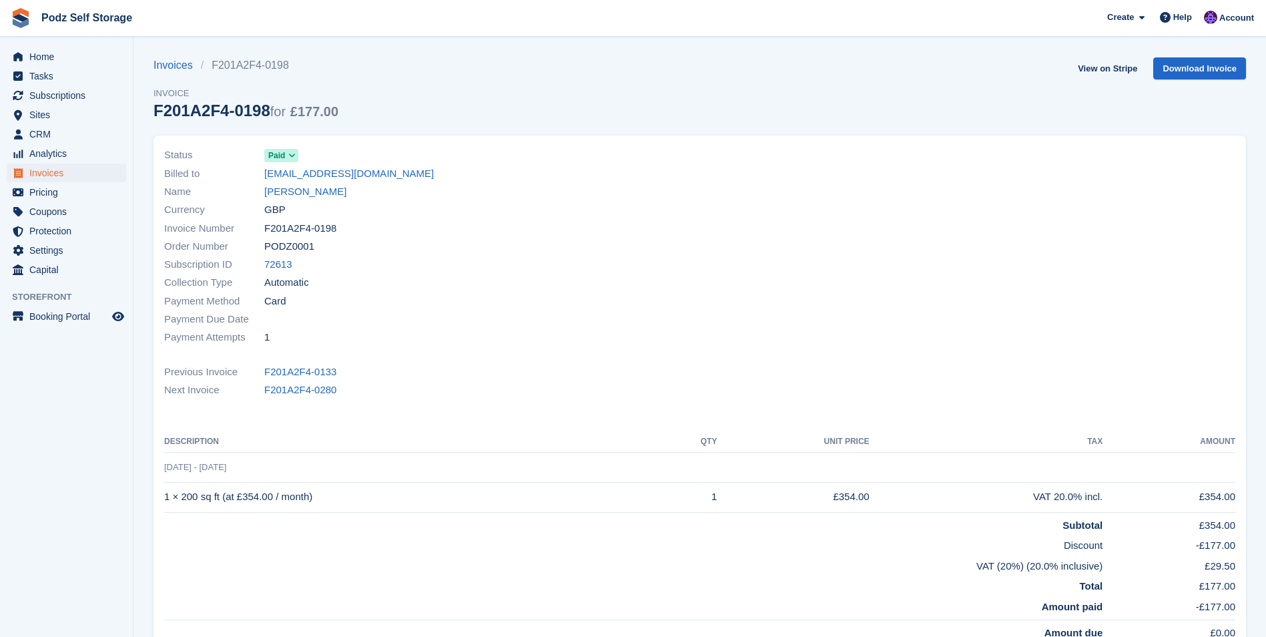
scroll to position [267, 0]
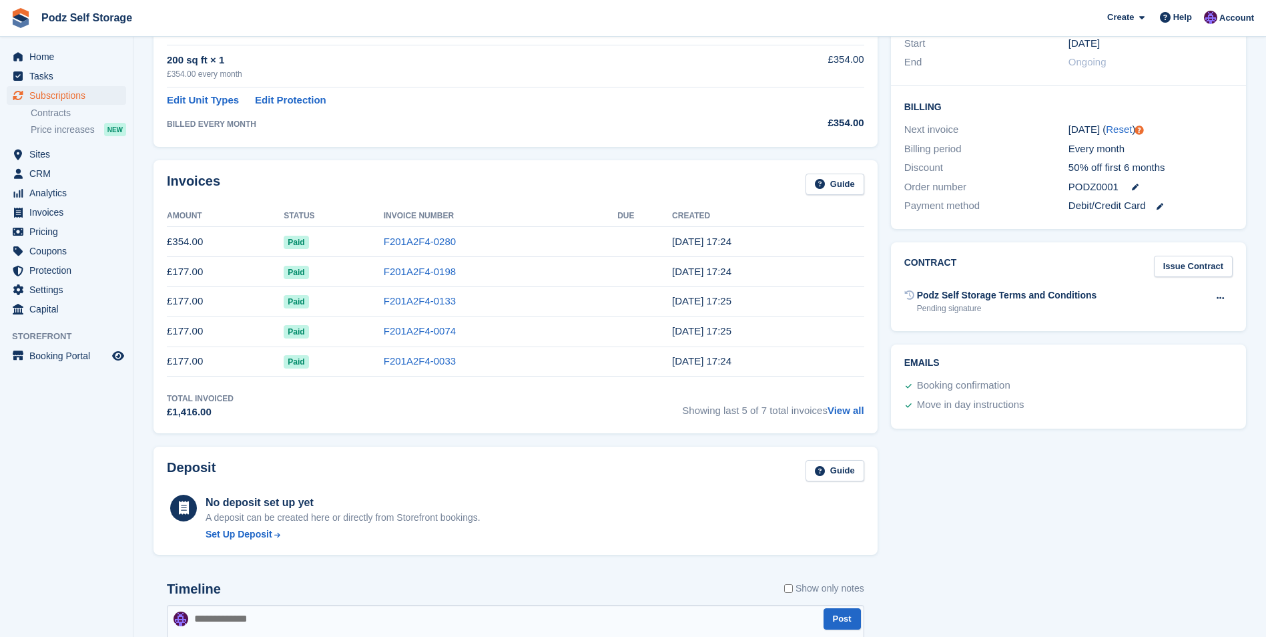
drag, startPoint x: 486, startPoint y: 128, endPoint x: 466, endPoint y: 132, distance: 19.8
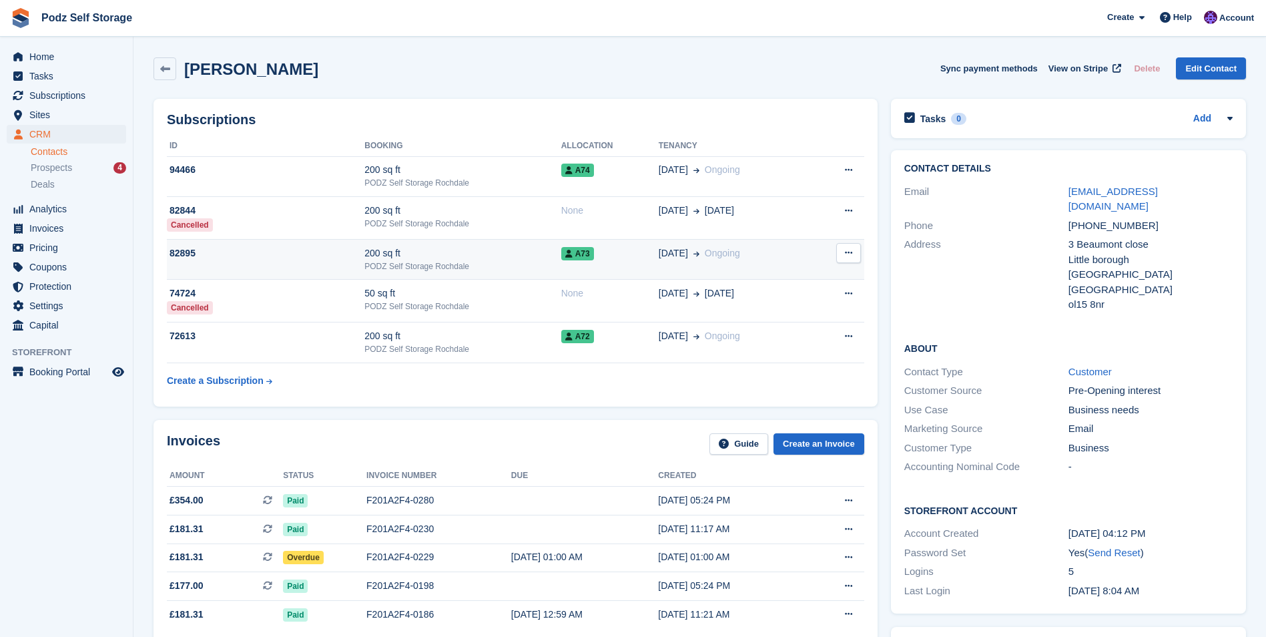
click at [576, 266] on td "A73" at bounding box center [609, 259] width 97 height 41
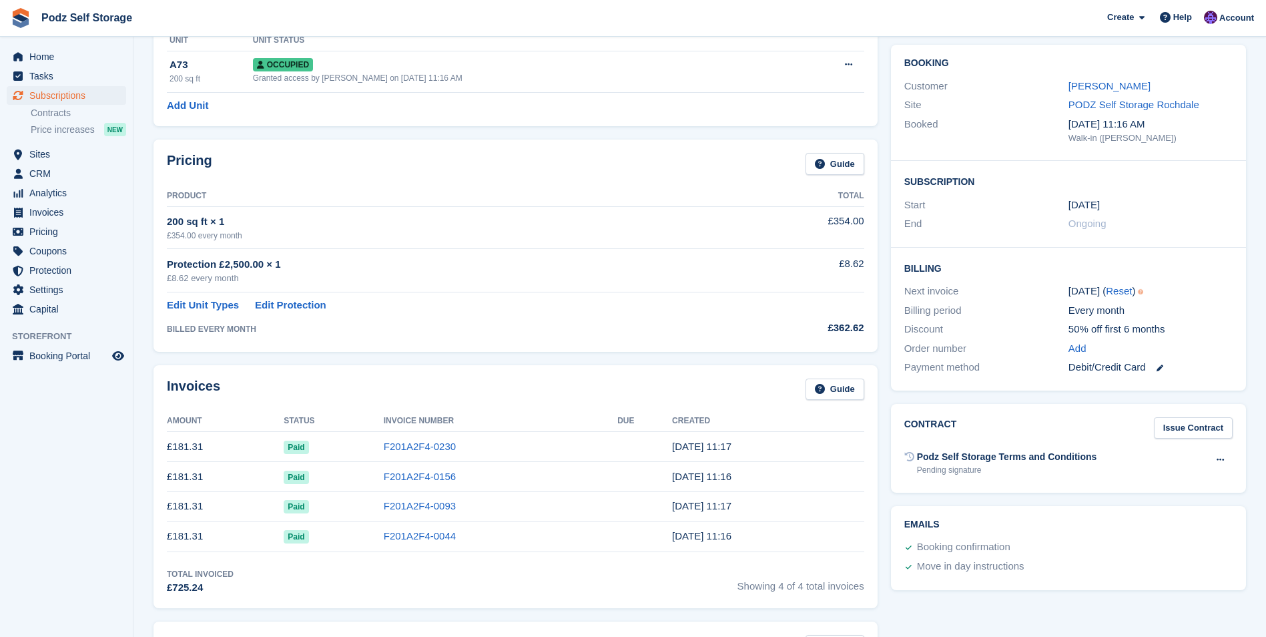
scroll to position [267, 0]
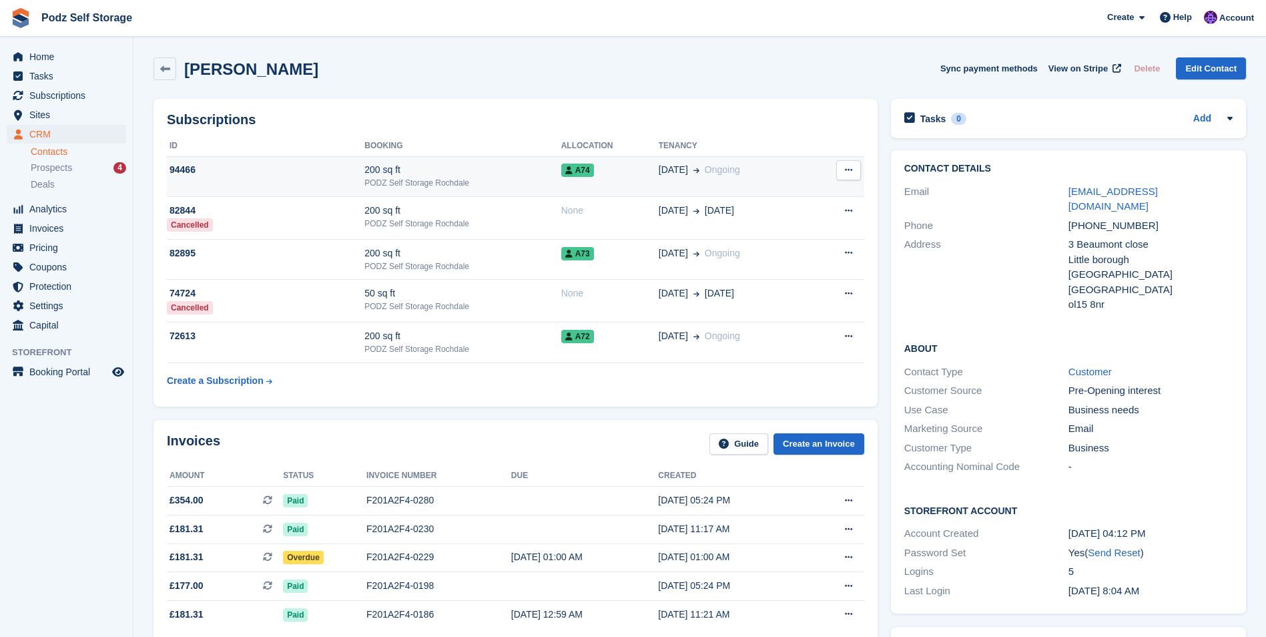
click at [519, 180] on div "PODZ Self Storage Rochdale" at bounding box center [462, 183] width 196 height 12
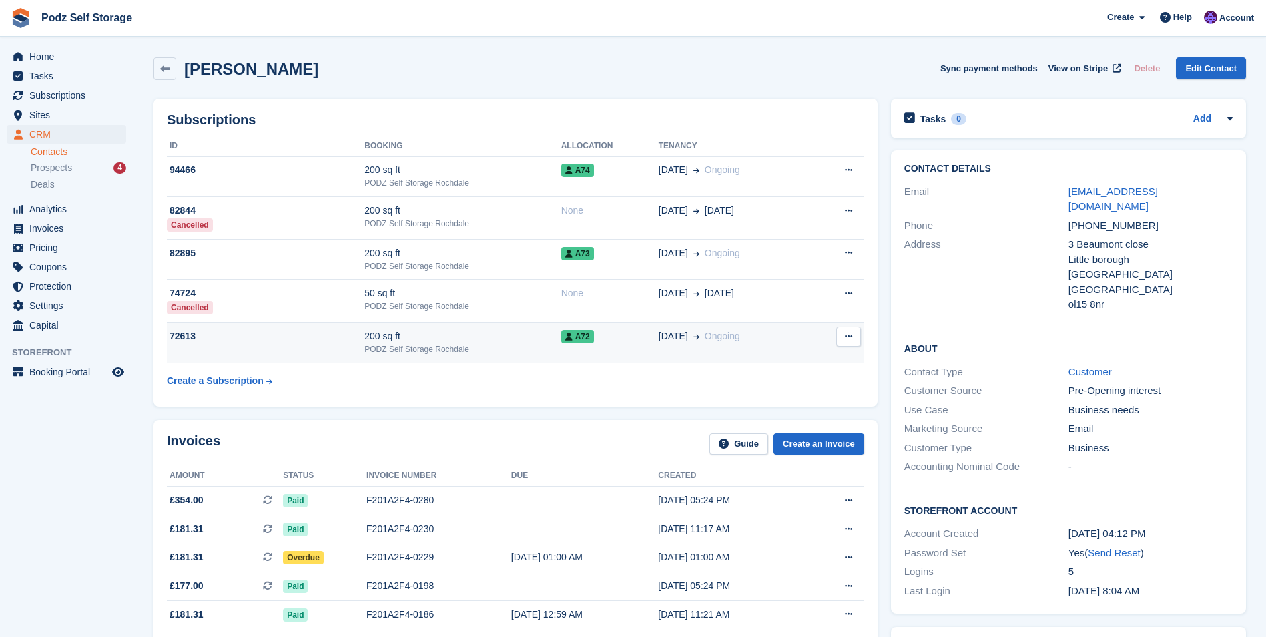
click at [389, 325] on td "200 sq ft PODZ Self Storage Rochdale" at bounding box center [462, 342] width 196 height 41
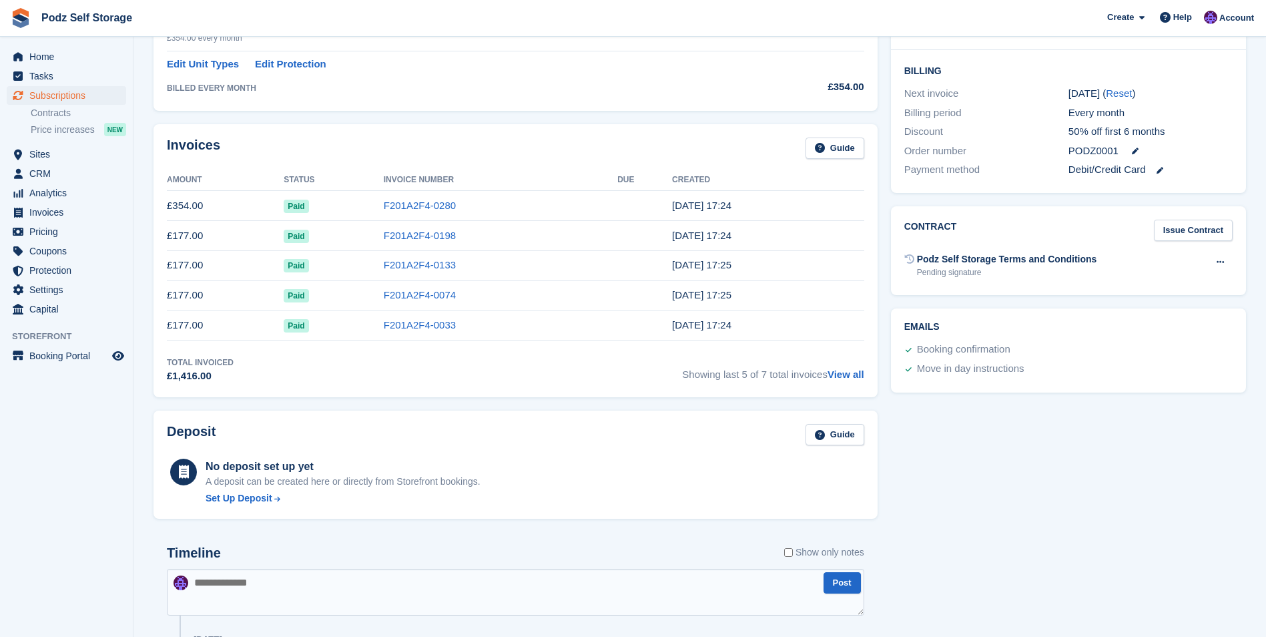
scroll to position [334, 0]
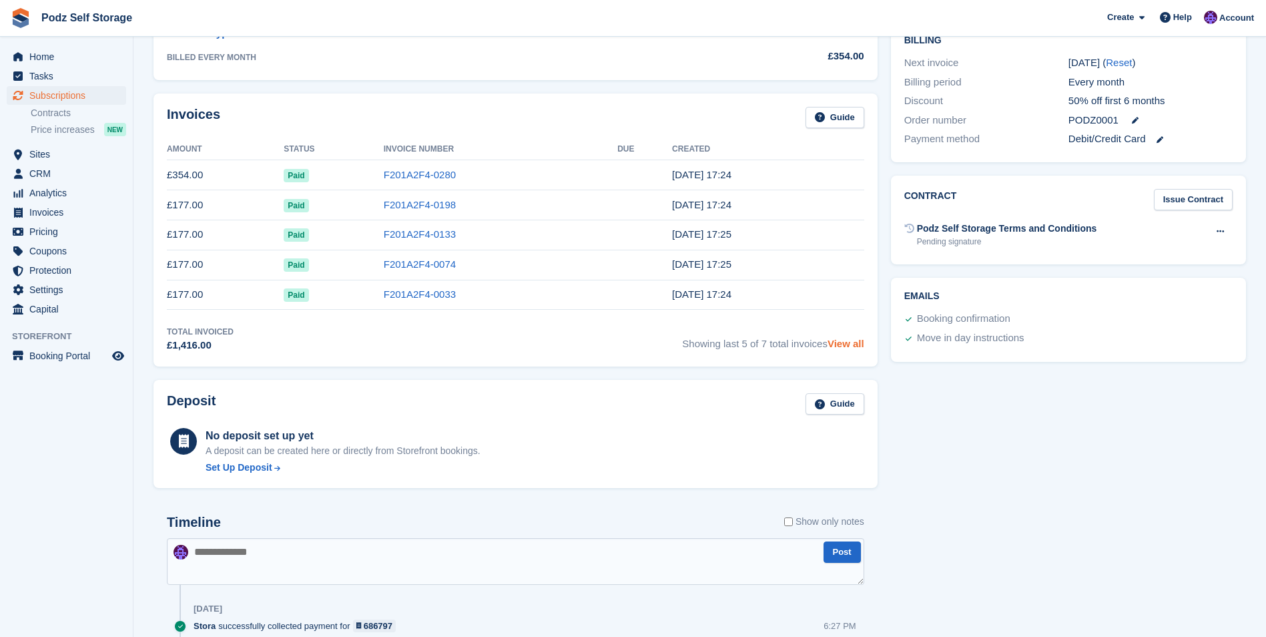
click at [851, 346] on link "View all" at bounding box center [845, 343] width 37 height 11
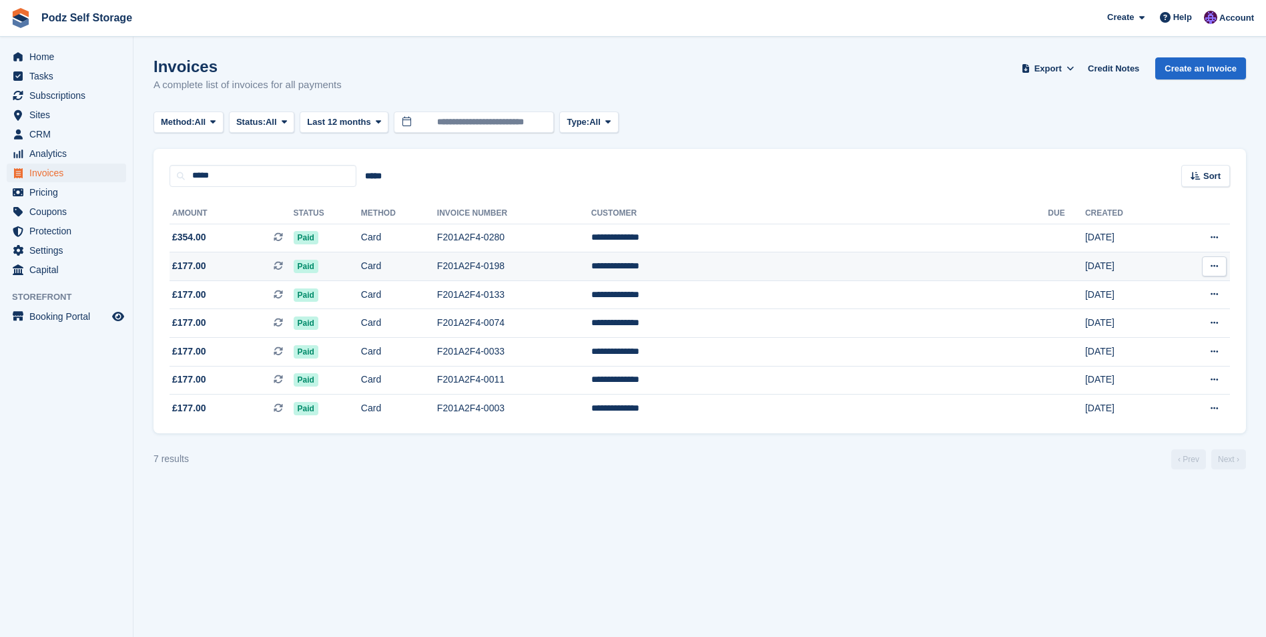
click at [591, 274] on td "F201A2F4-0198" at bounding box center [514, 266] width 154 height 29
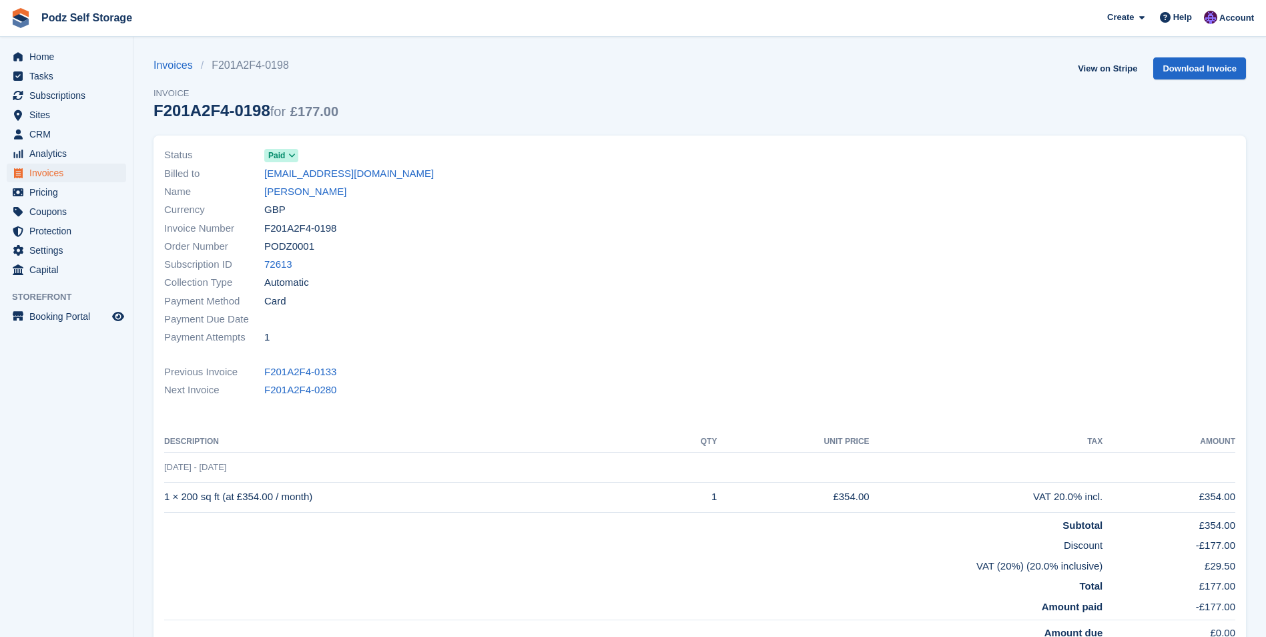
drag, startPoint x: 743, startPoint y: 276, endPoint x: 751, endPoint y: 280, distance: 8.4
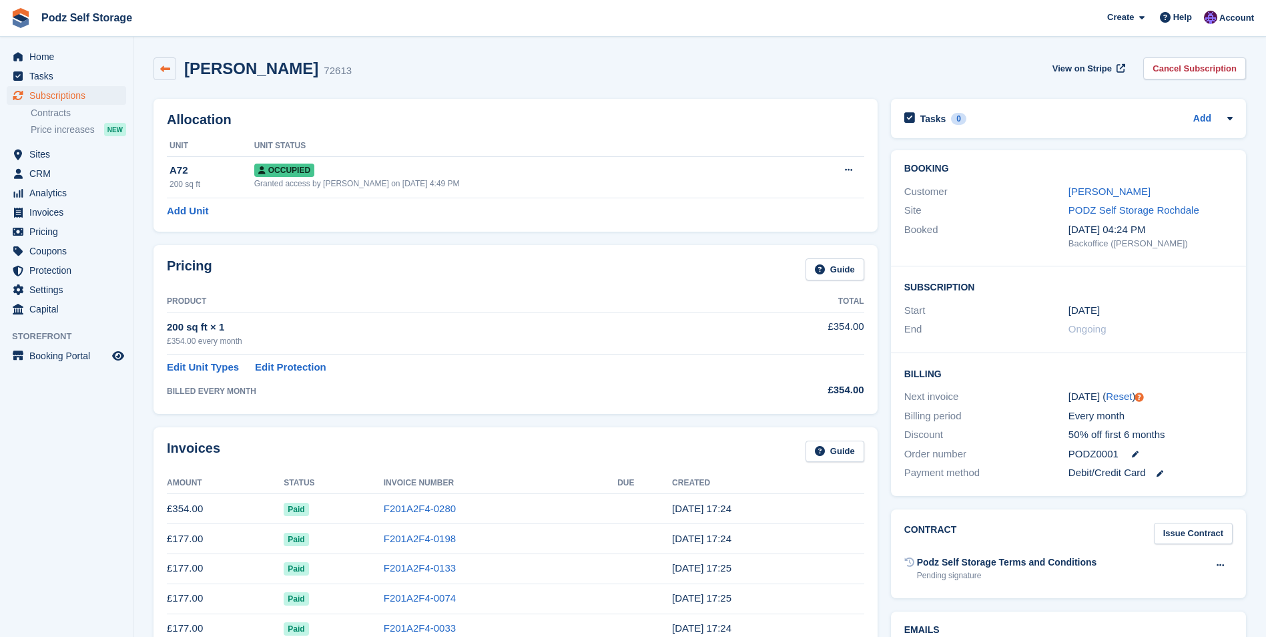
click at [169, 76] on link at bounding box center [164, 68] width 23 height 23
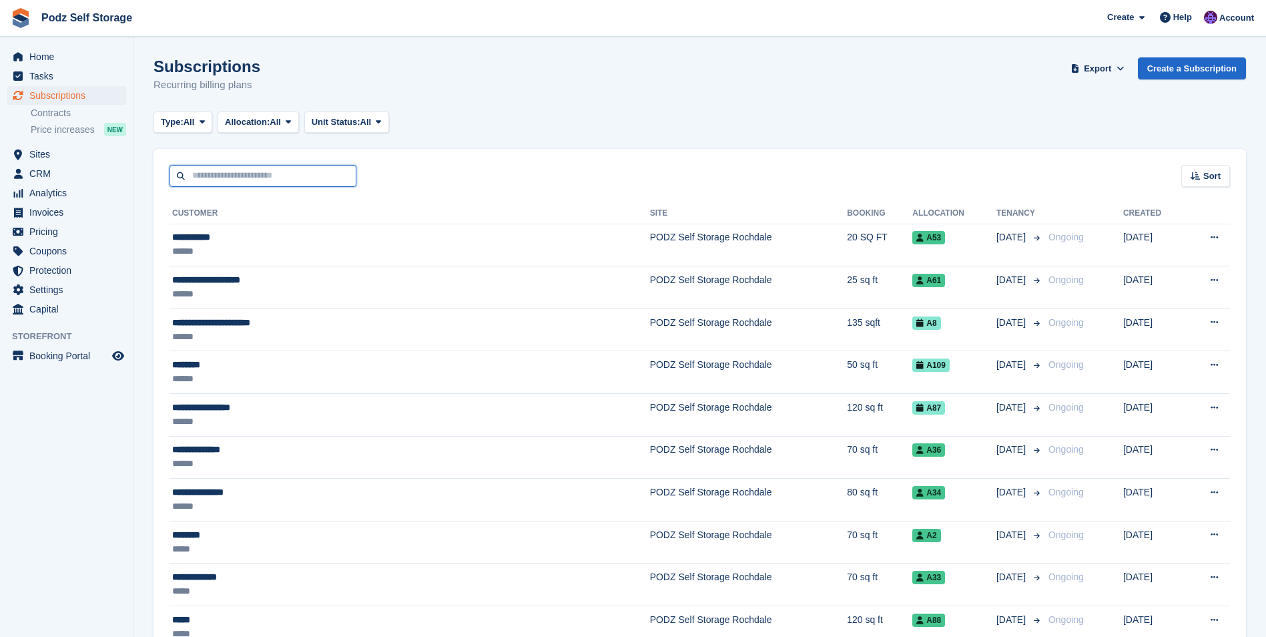
click at [207, 174] on input "text" at bounding box center [262, 176] width 187 height 22
type input "*****"
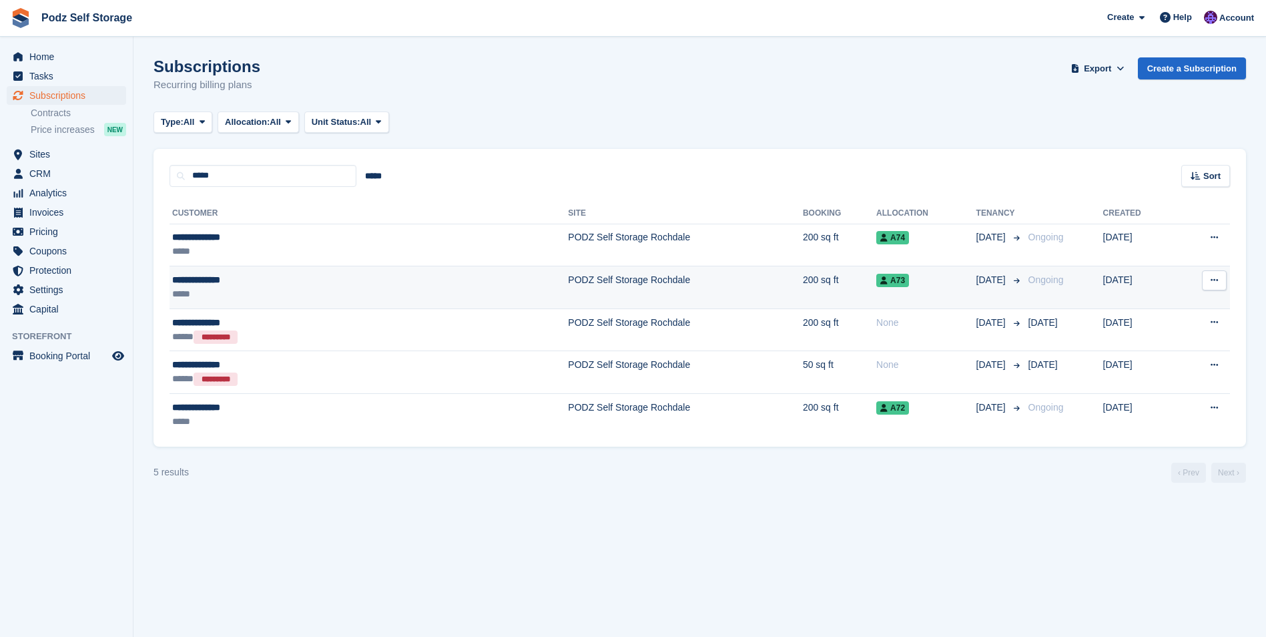
click at [568, 271] on td "PODZ Self Storage Rochdale" at bounding box center [685, 287] width 235 height 43
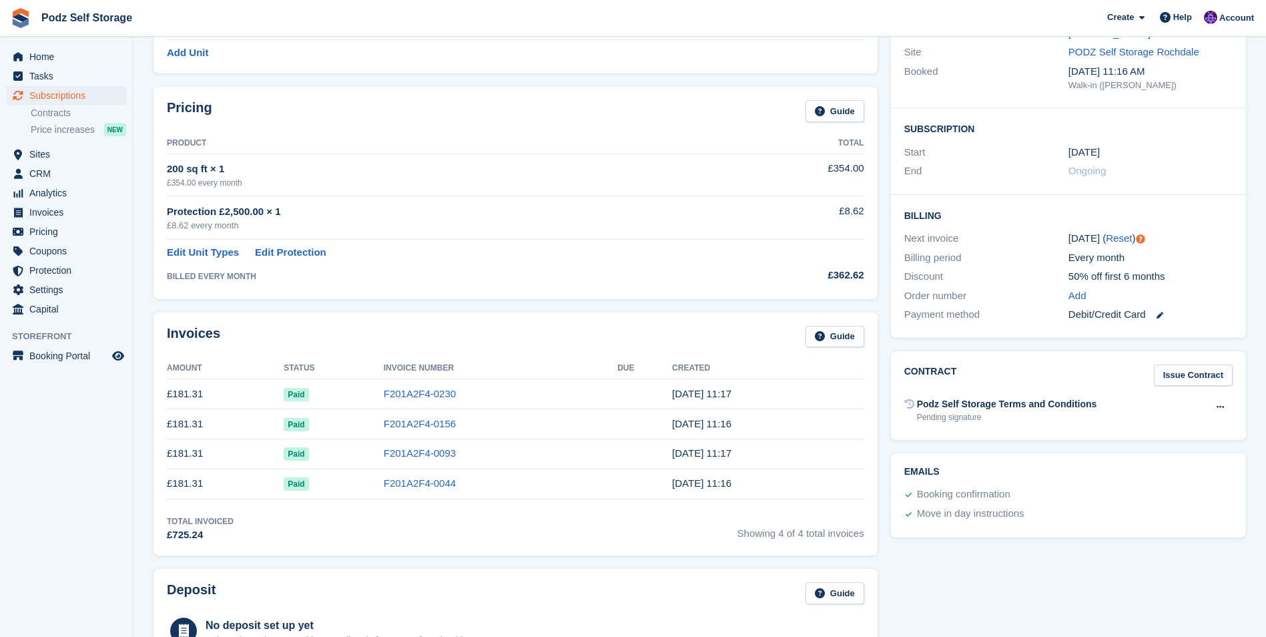
scroll to position [267, 0]
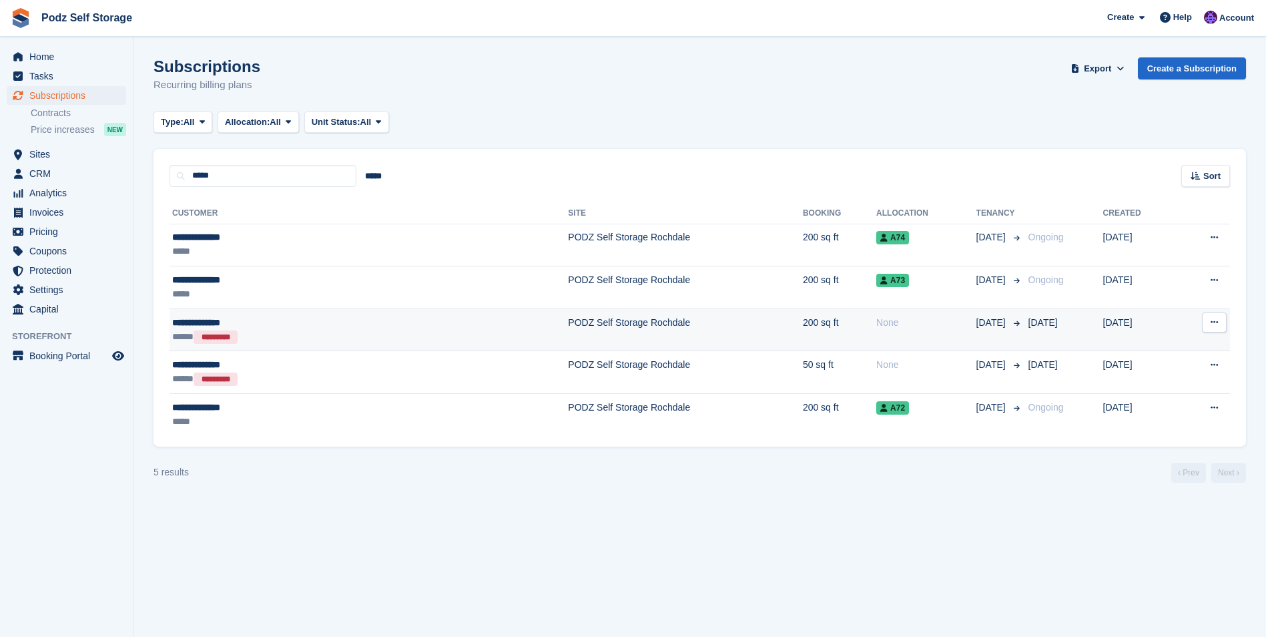
click at [639, 344] on td "PODZ Self Storage Rochdale" at bounding box center [685, 329] width 235 height 43
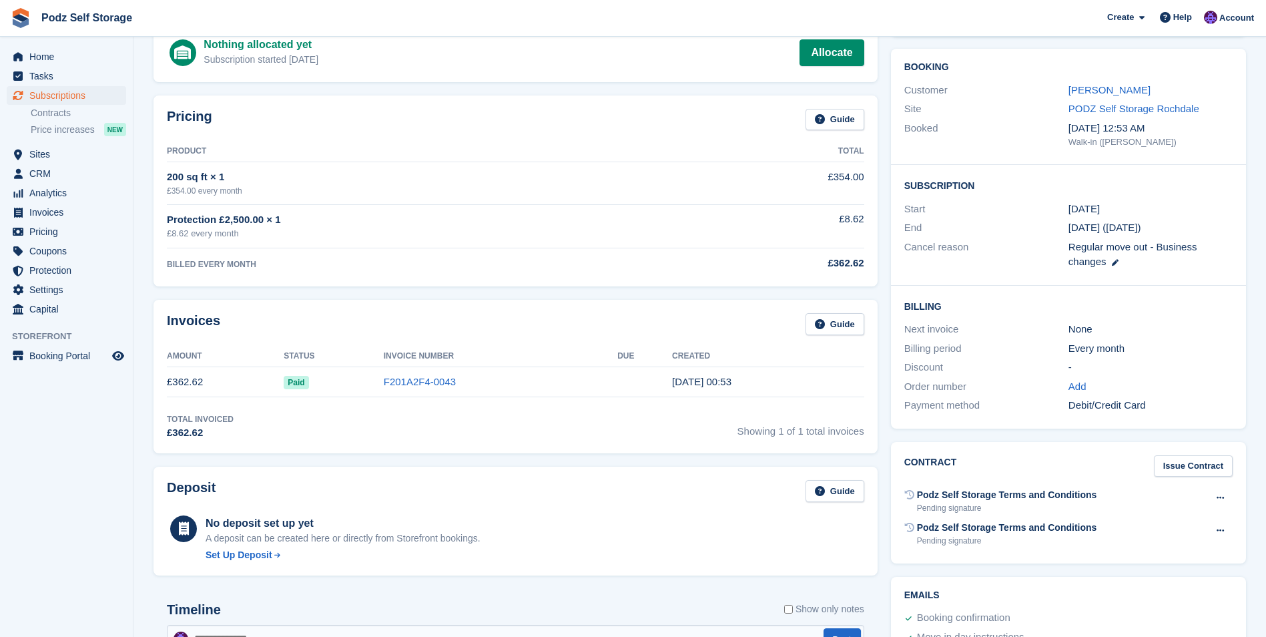
scroll to position [133, 0]
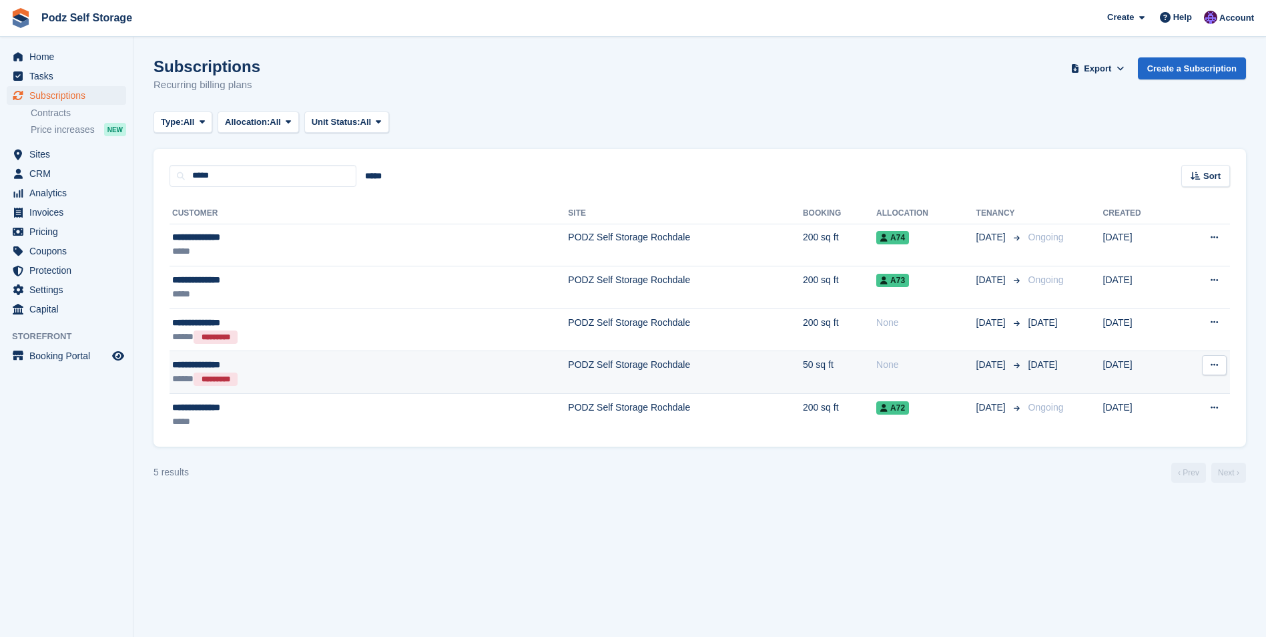
click at [568, 360] on td "PODZ Self Storage Rochdale" at bounding box center [685, 372] width 235 height 43
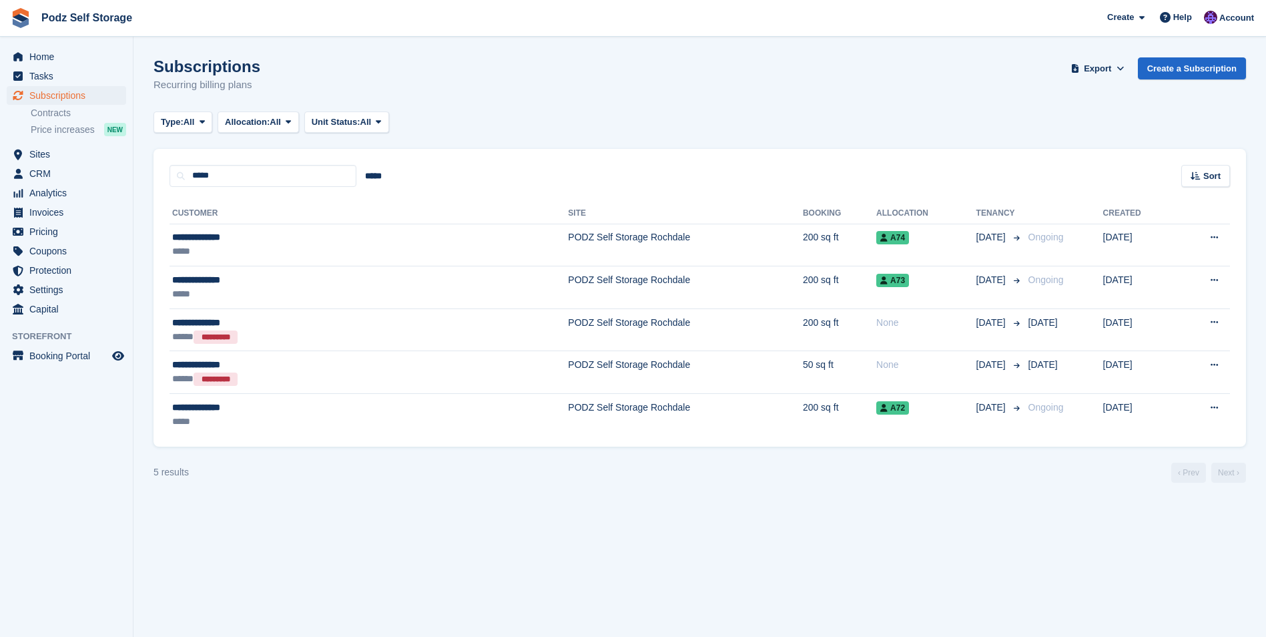
click at [568, 343] on td "PODZ Self Storage Rochdale" at bounding box center [685, 329] width 235 height 43
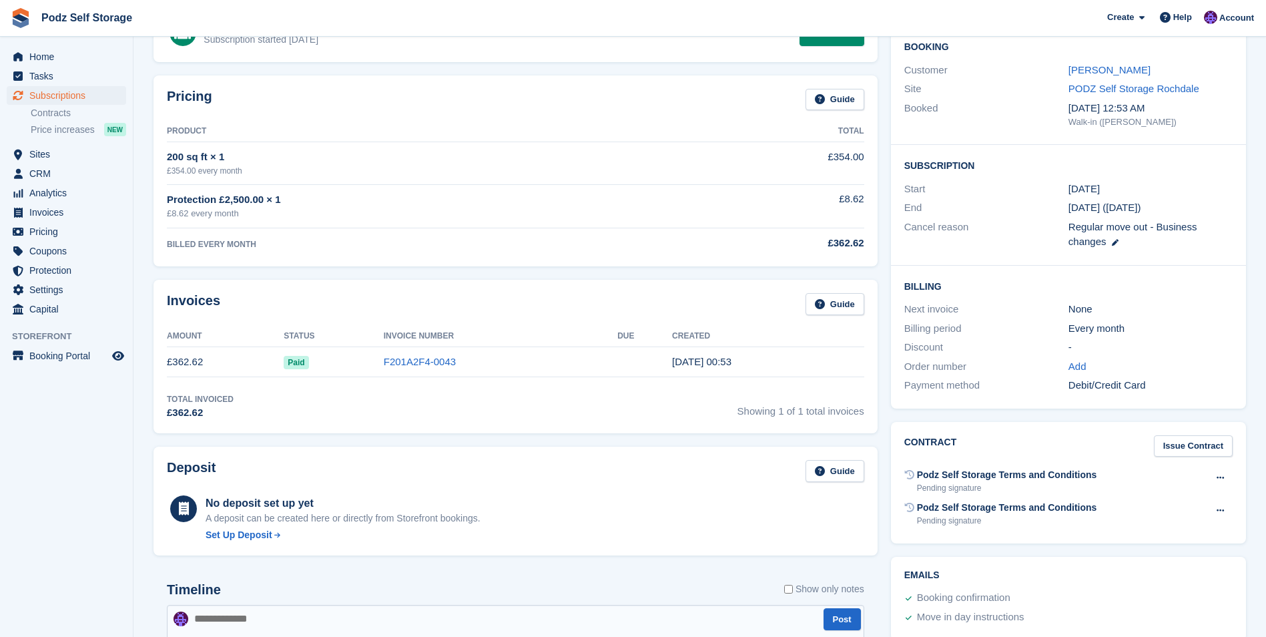
scroll to position [133, 0]
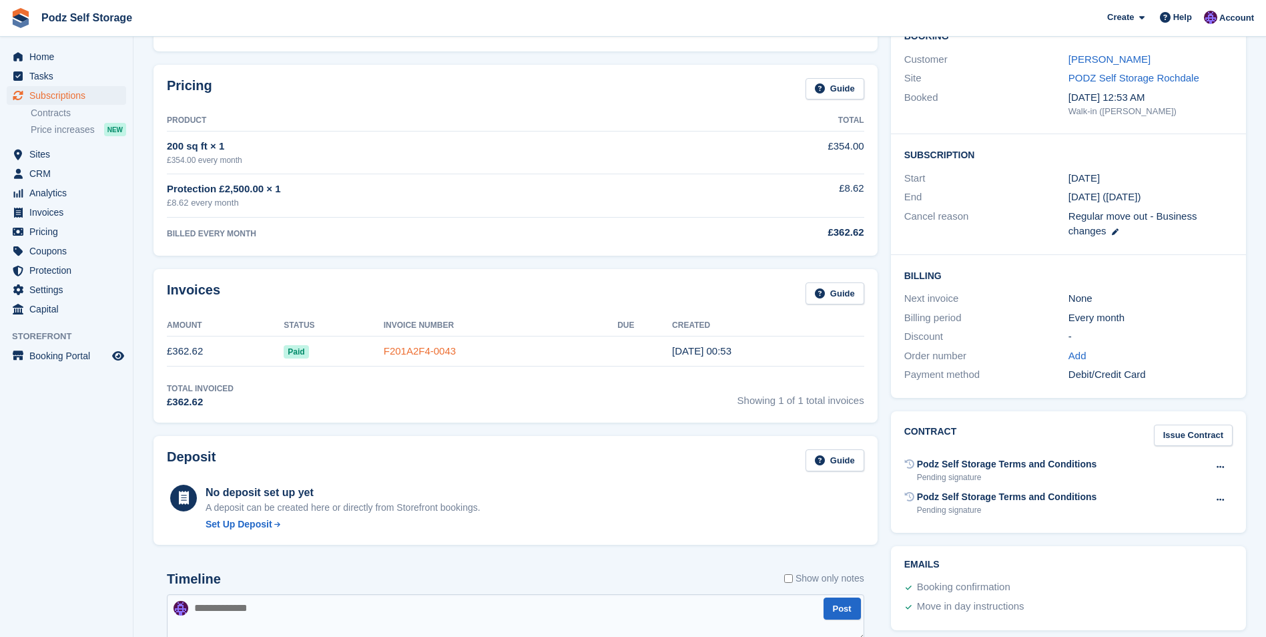
click at [430, 356] on link "F201A2F4-0043" at bounding box center [420, 350] width 72 height 11
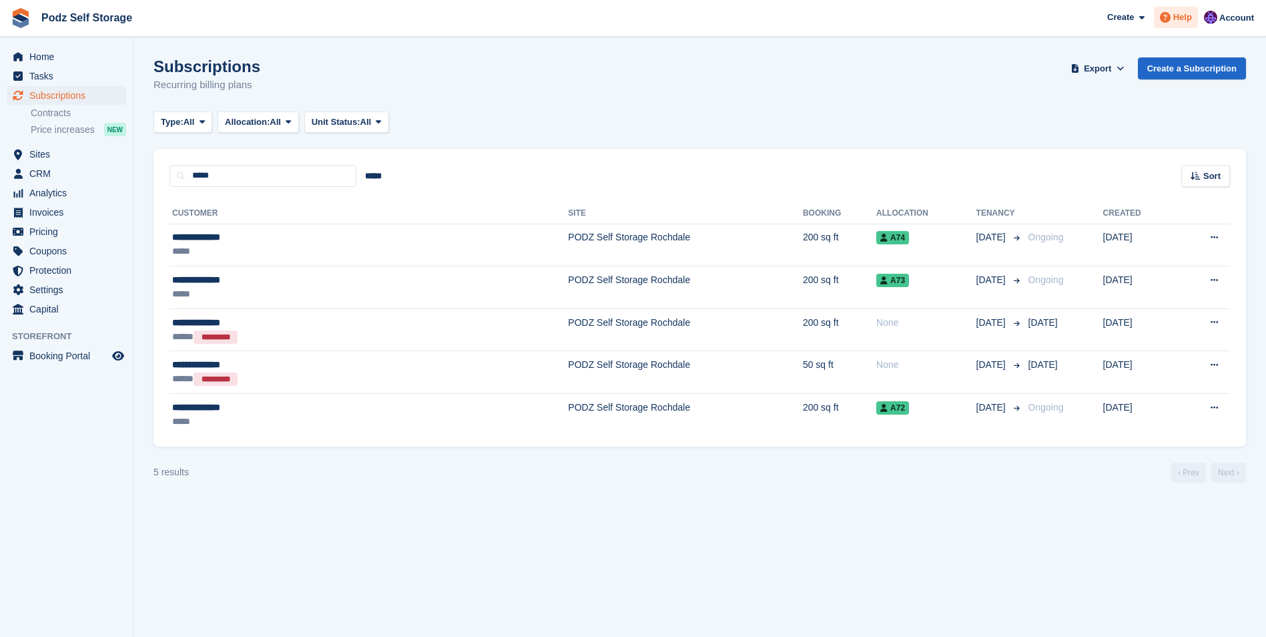
click at [1169, 12] on icon at bounding box center [1165, 17] width 11 height 11
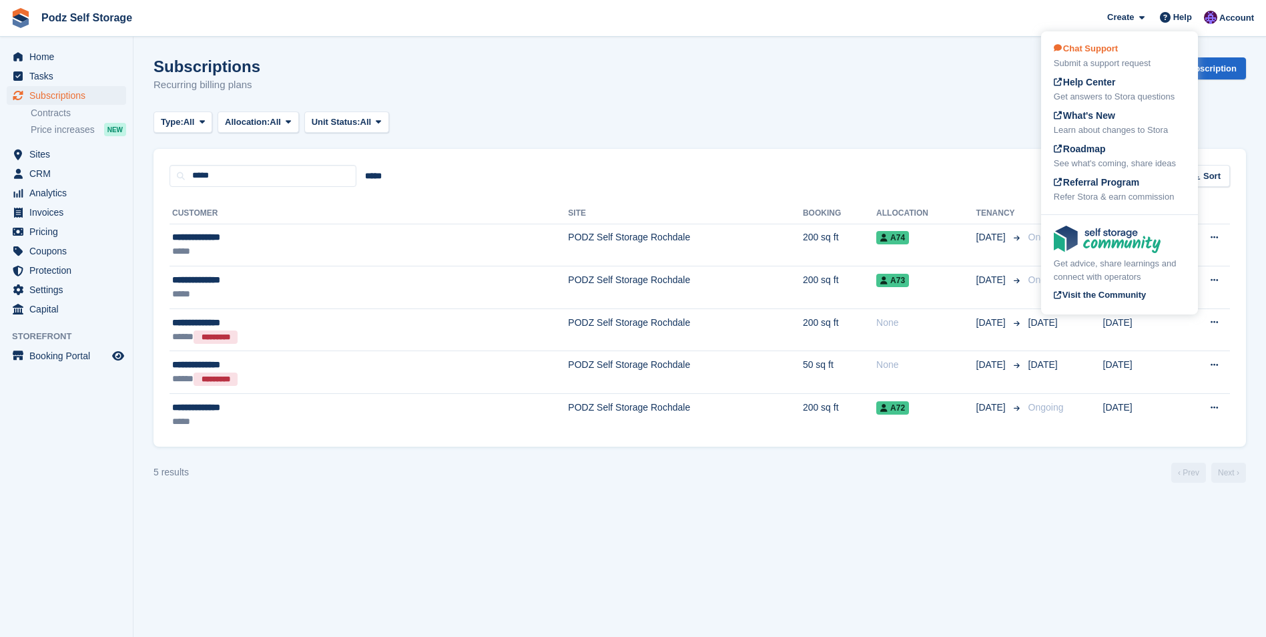
click at [1128, 55] on div "Chat Support Submit a support request" at bounding box center [1119, 56] width 131 height 28
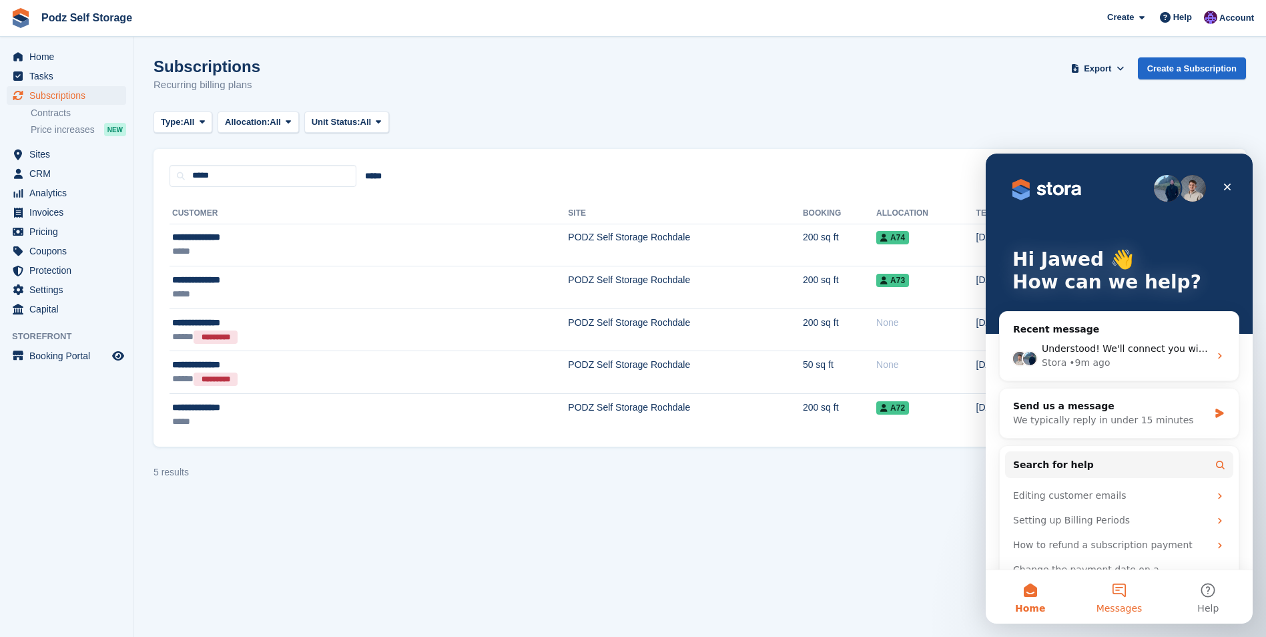
click at [1138, 588] on button "Messages" at bounding box center [1118, 596] width 89 height 53
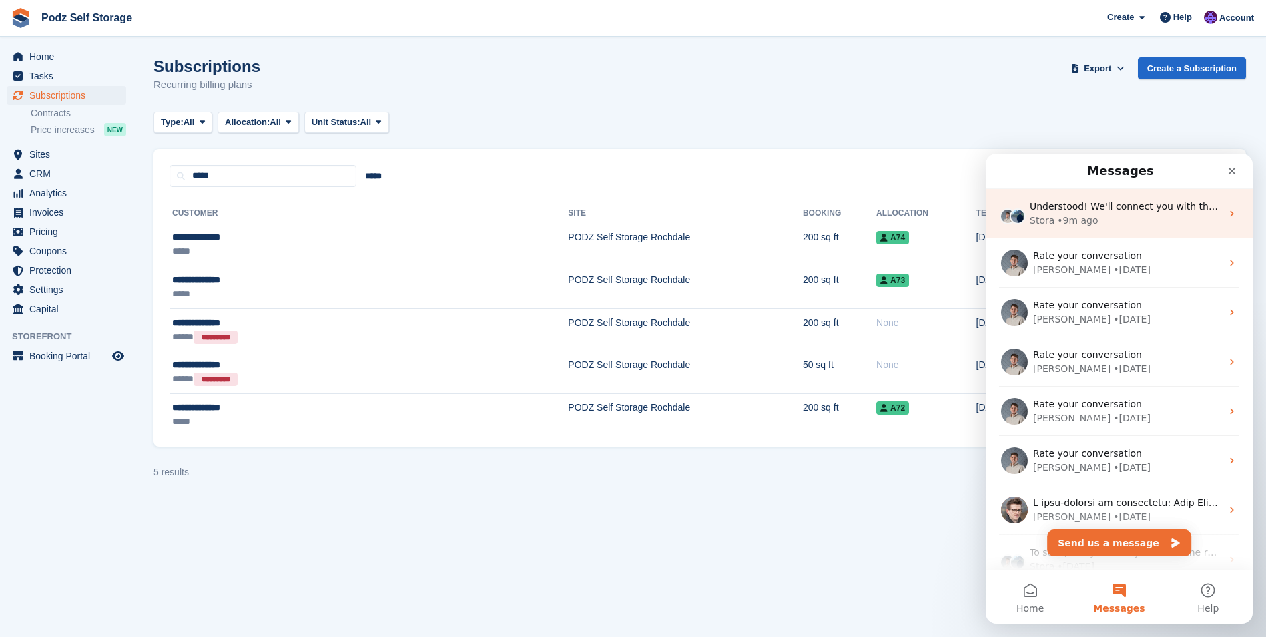
click at [1106, 218] on div "Stora • 9m ago" at bounding box center [1124, 221] width 191 height 14
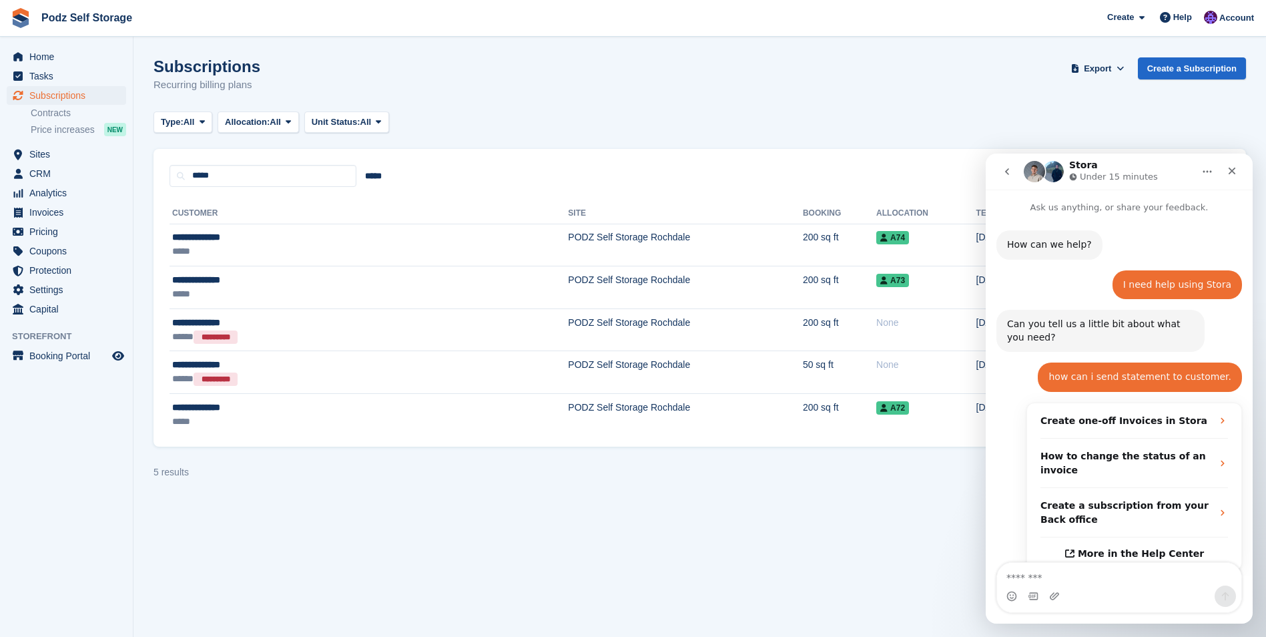
scroll to position [380, 0]
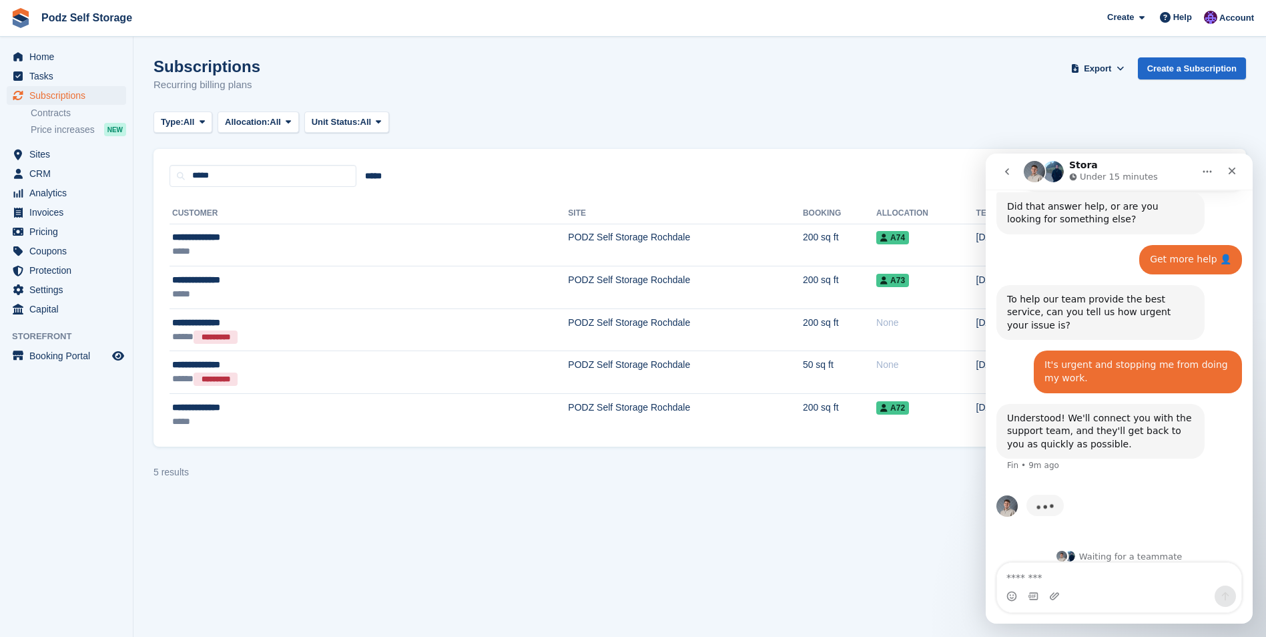
click at [1130, 576] on textarea "Message…" at bounding box center [1119, 573] width 244 height 23
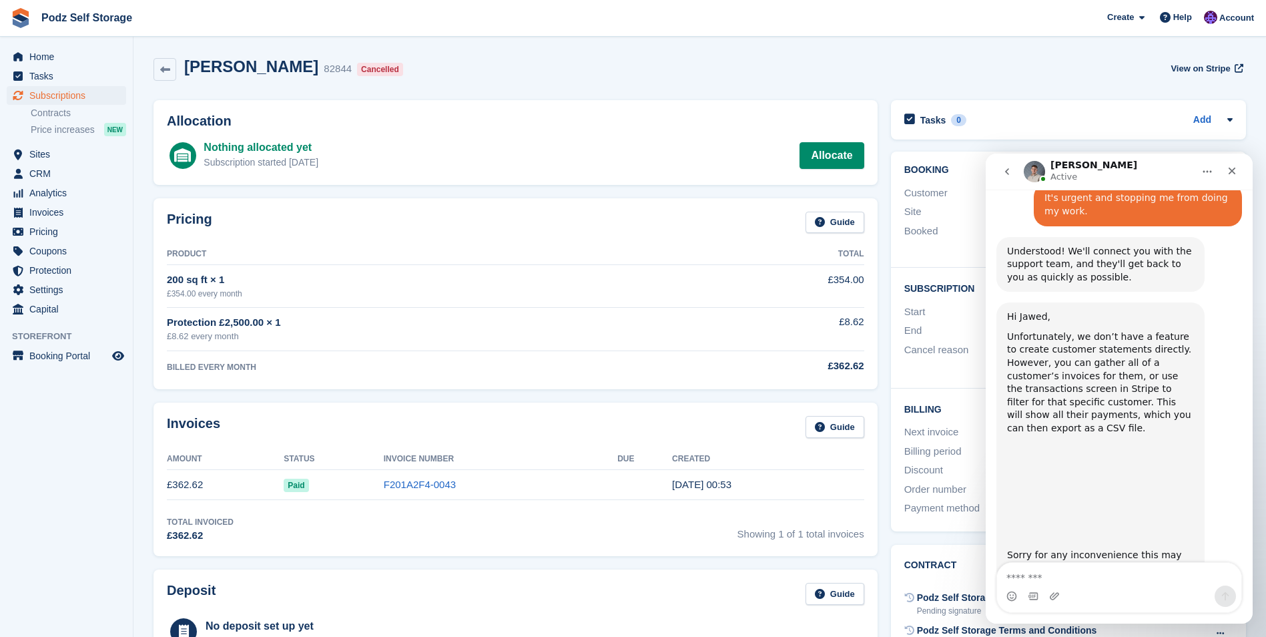
scroll to position [514, 0]
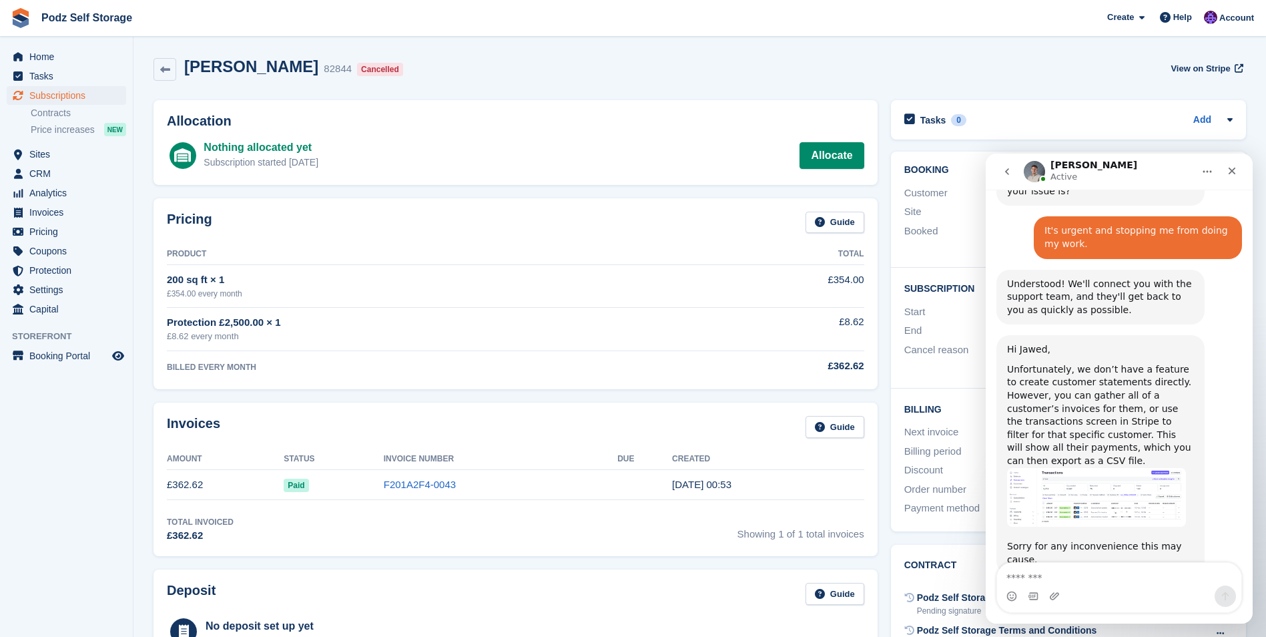
click at [1110, 468] on img "Bradley says…" at bounding box center [1096, 497] width 179 height 59
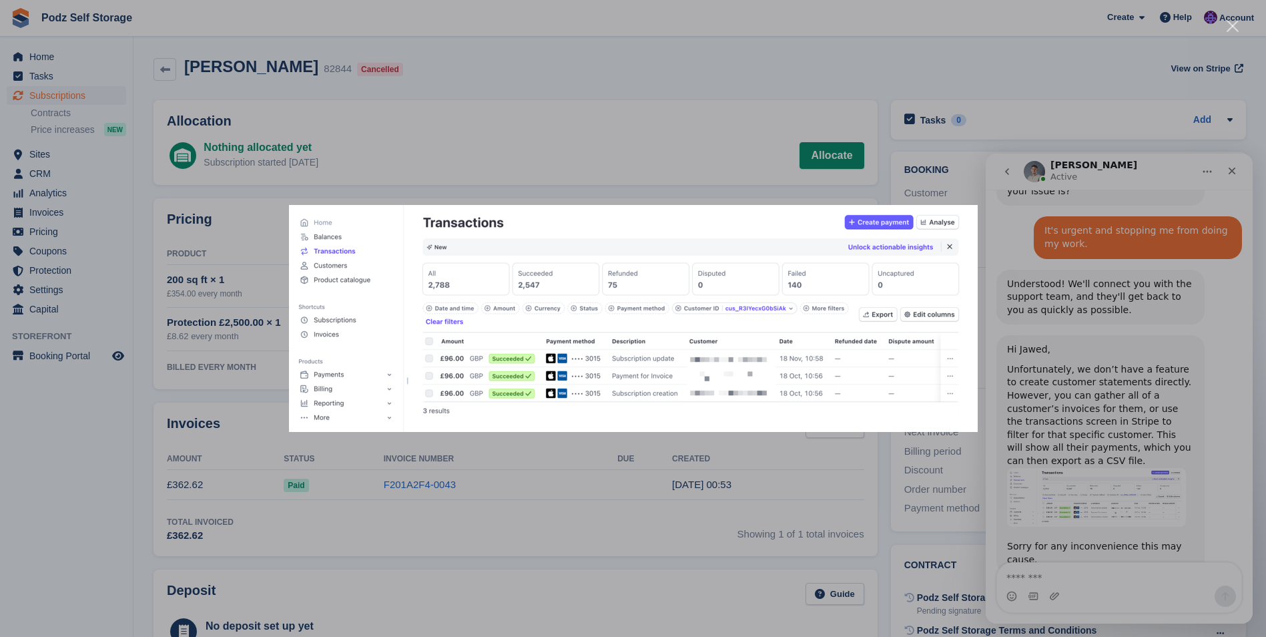
click at [973, 178] on div "Intercom messenger" at bounding box center [633, 318] width 1266 height 637
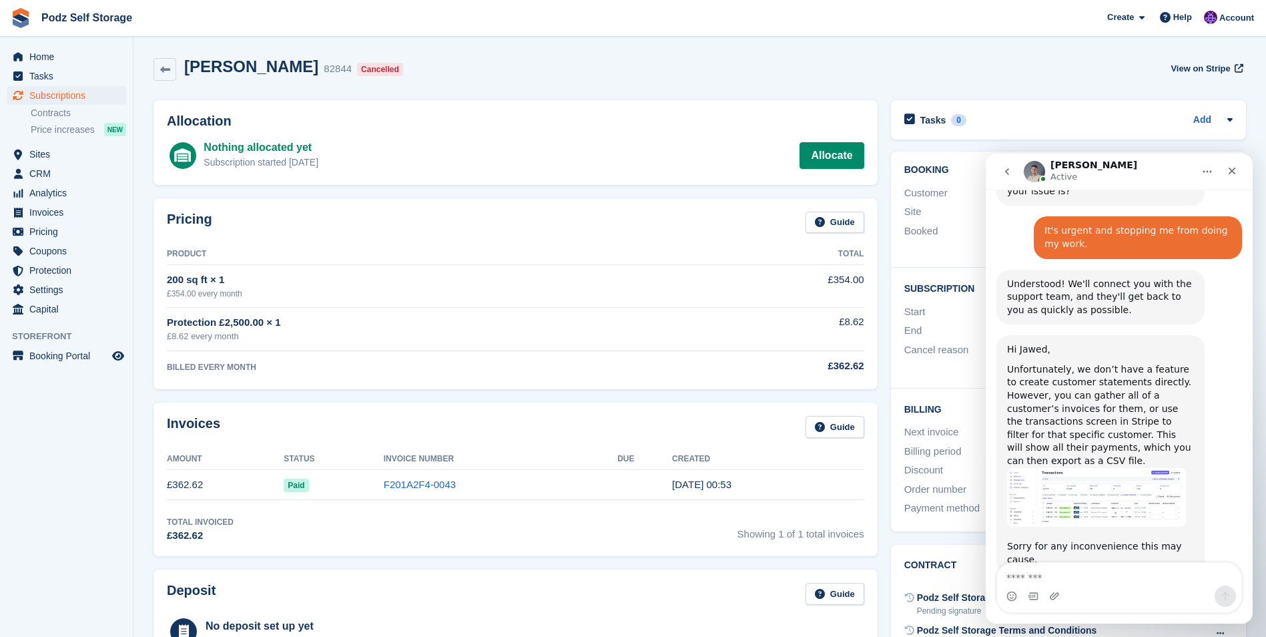
click at [1203, 170] on icon "Home" at bounding box center [1207, 171] width 11 height 11
click at [1172, 196] on div "Expand window" at bounding box center [1164, 204] width 132 height 27
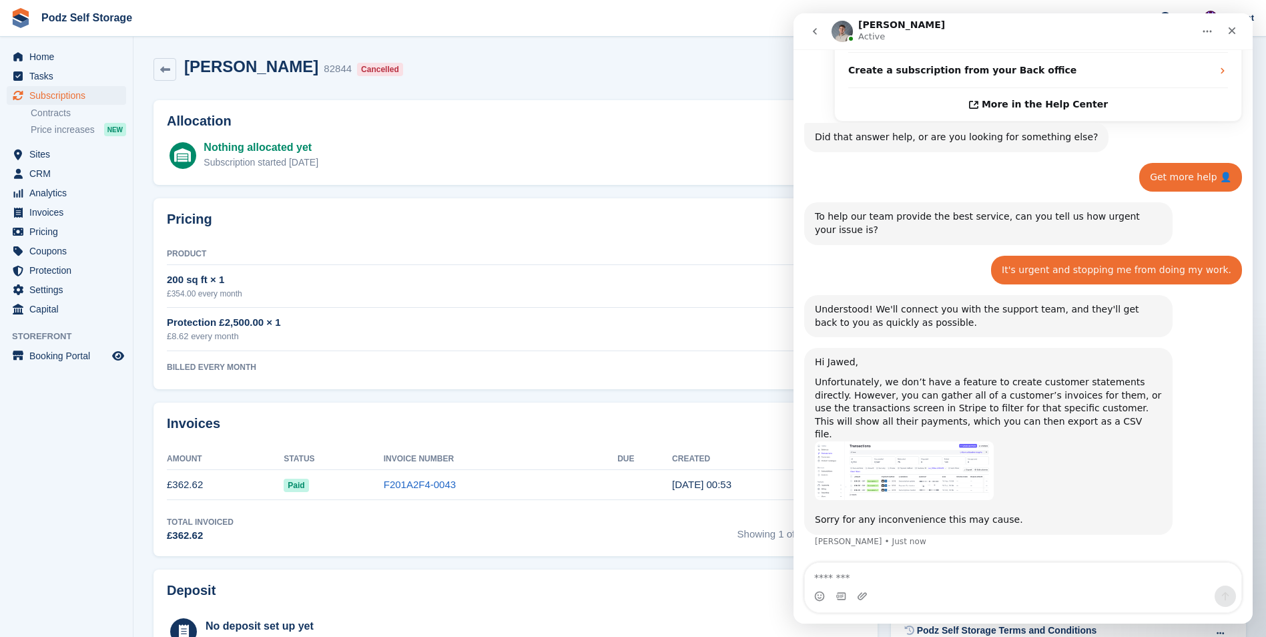
scroll to position [242, 0]
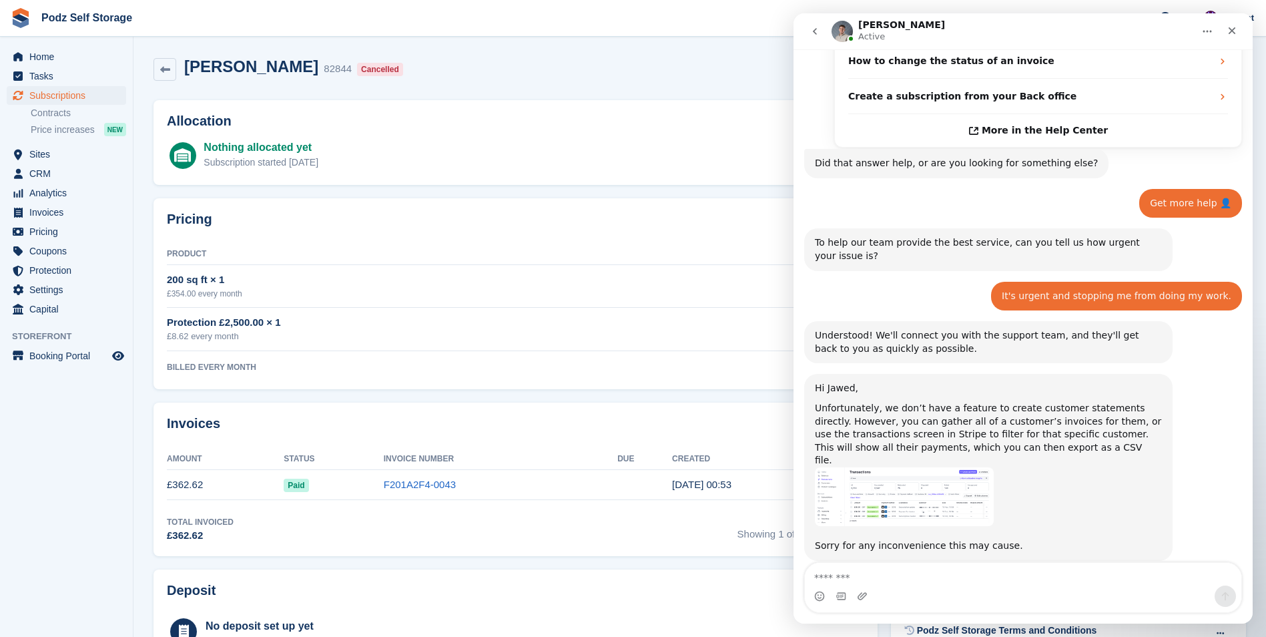
click at [566, 131] on div "Allocation Nothing allocated yet Subscription started 113 days ago Allocate" at bounding box center [515, 142] width 724 height 85
click at [1233, 24] on div "Close" at bounding box center [1232, 31] width 24 height 24
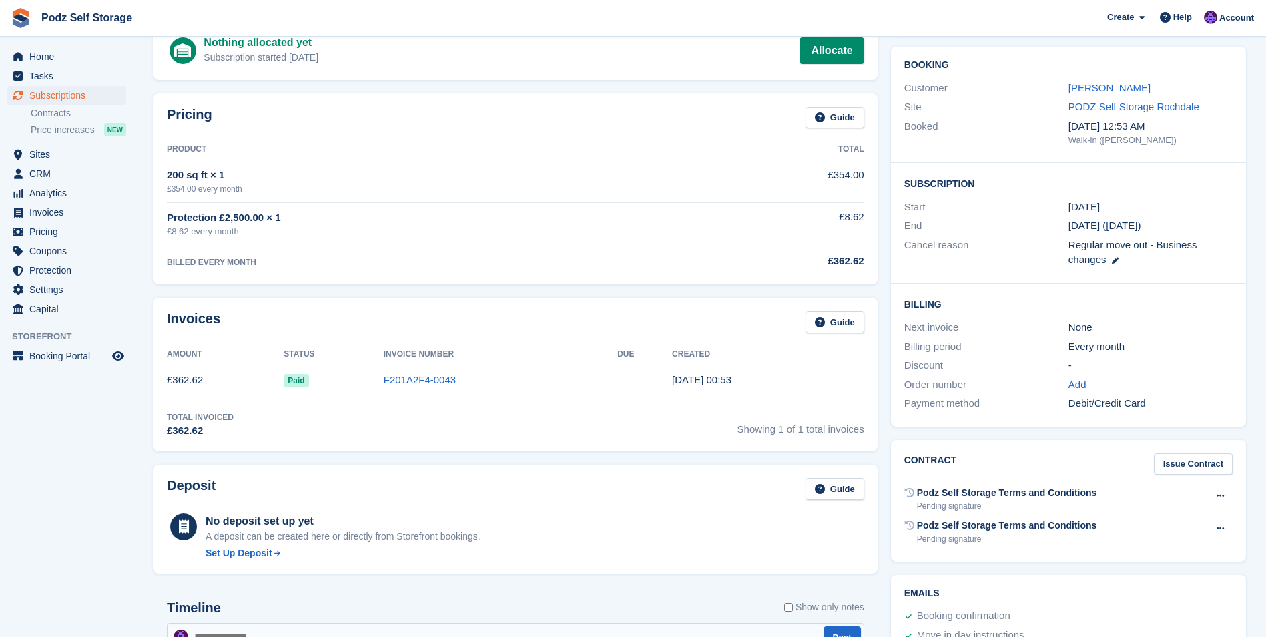
scroll to position [0, 0]
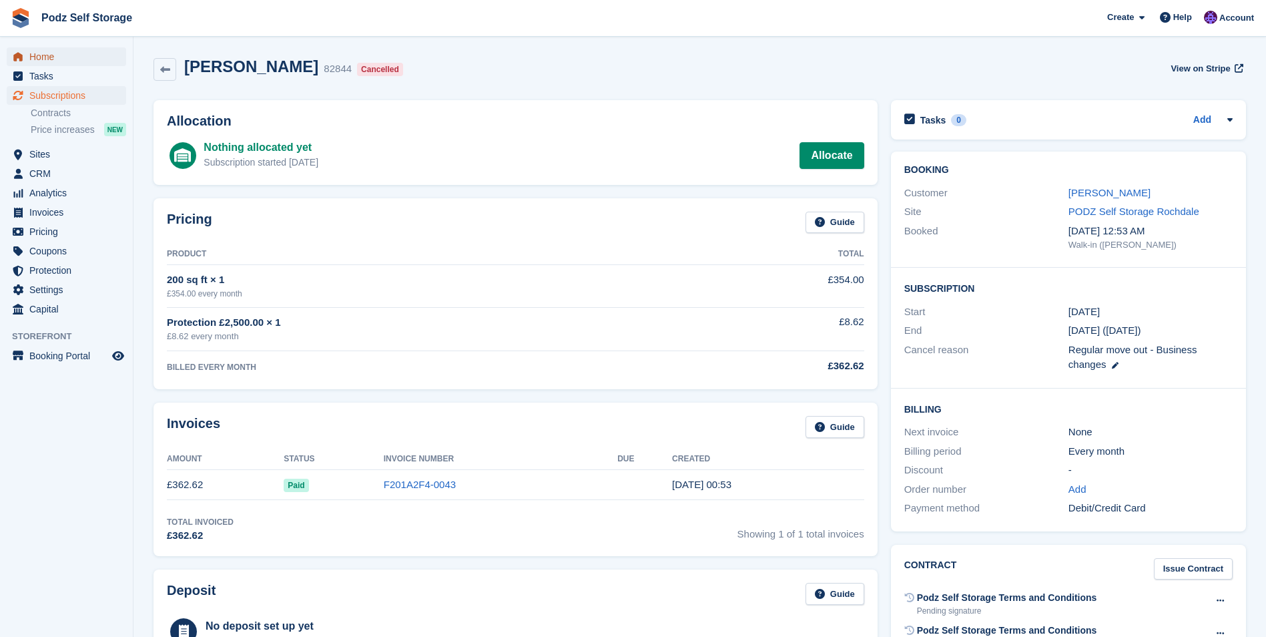
click at [57, 54] on span "Home" at bounding box center [69, 56] width 80 height 19
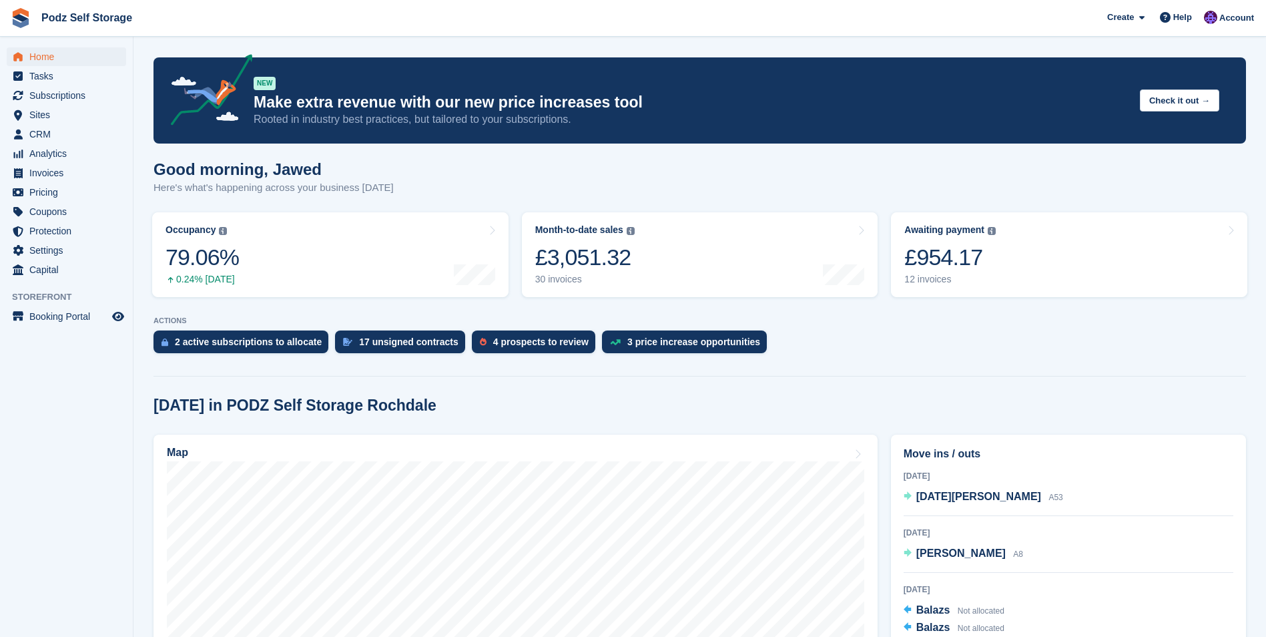
click at [41, 83] on span "Tasks" at bounding box center [69, 76] width 80 height 19
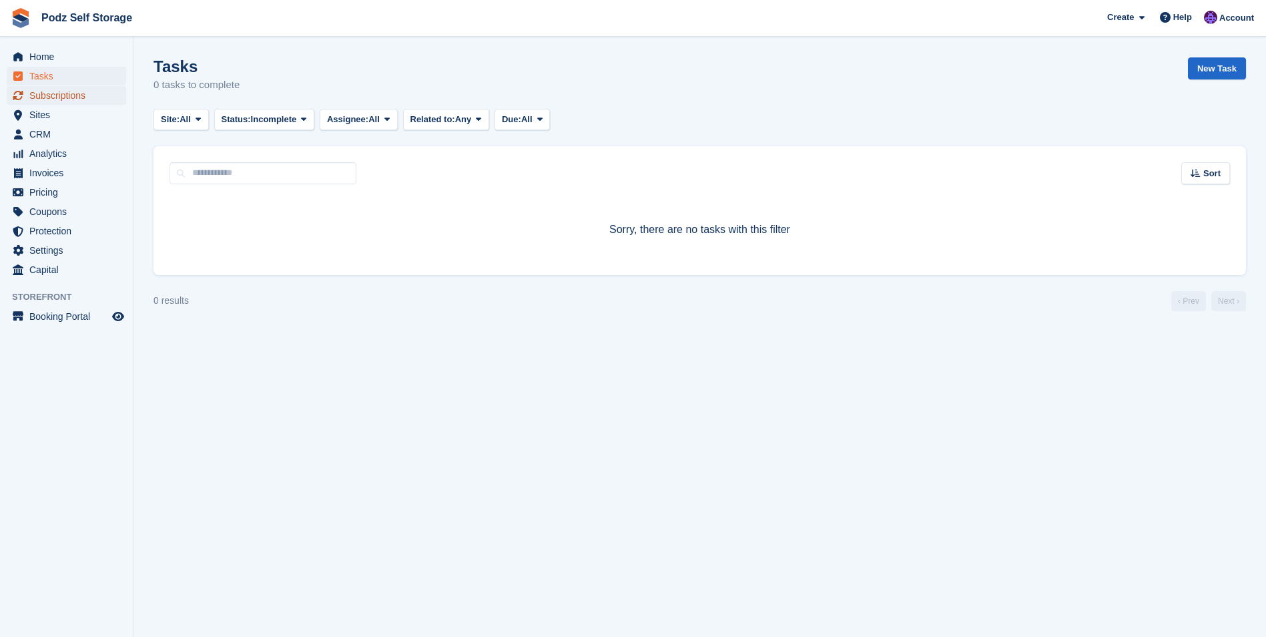
click at [47, 99] on span "Subscriptions" at bounding box center [69, 95] width 80 height 19
